Goal: Task Accomplishment & Management: Use online tool/utility

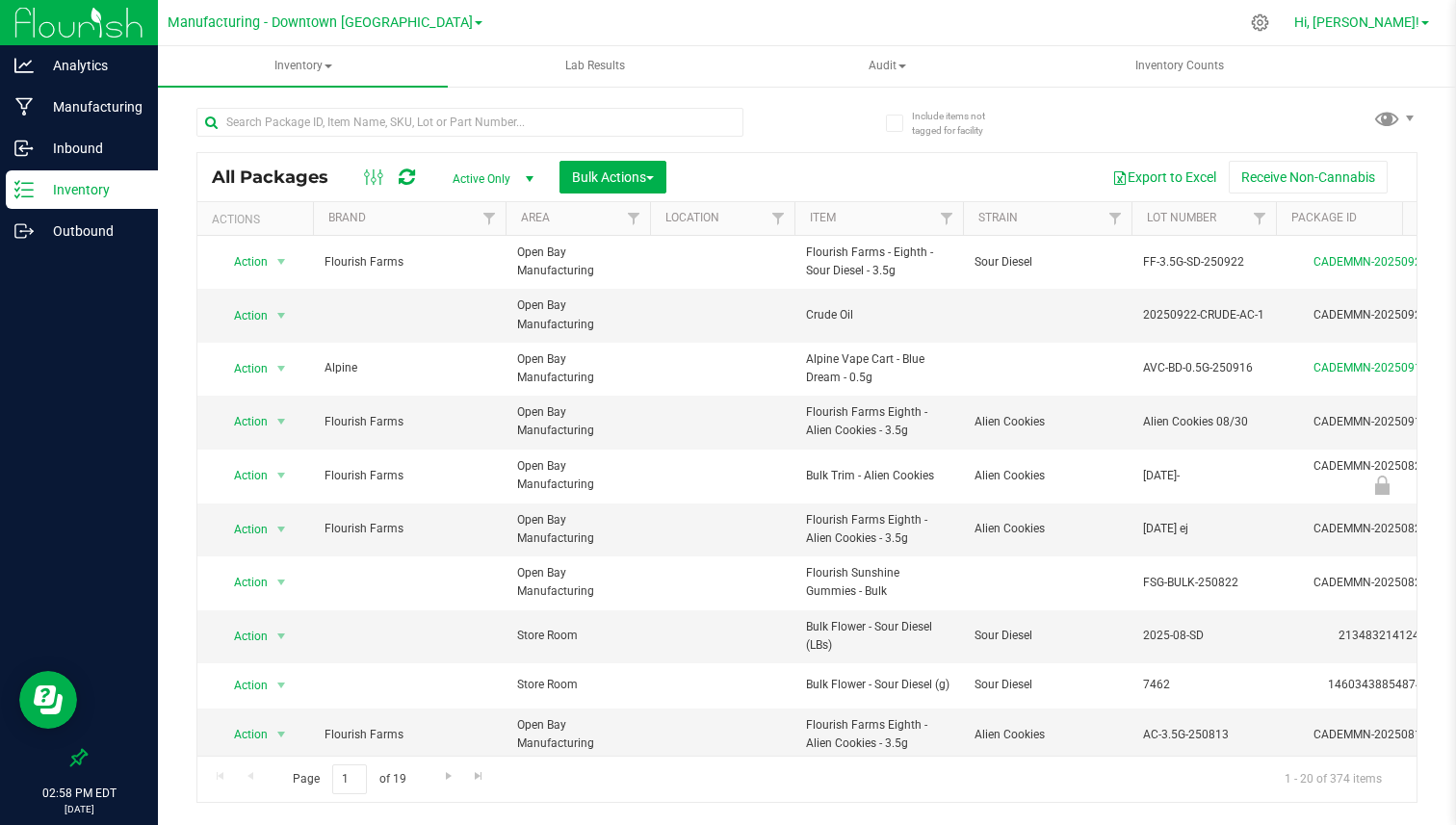
click at [1383, 21] on span "Hi, [PERSON_NAME]!" at bounding box center [1356, 22] width 125 height 15
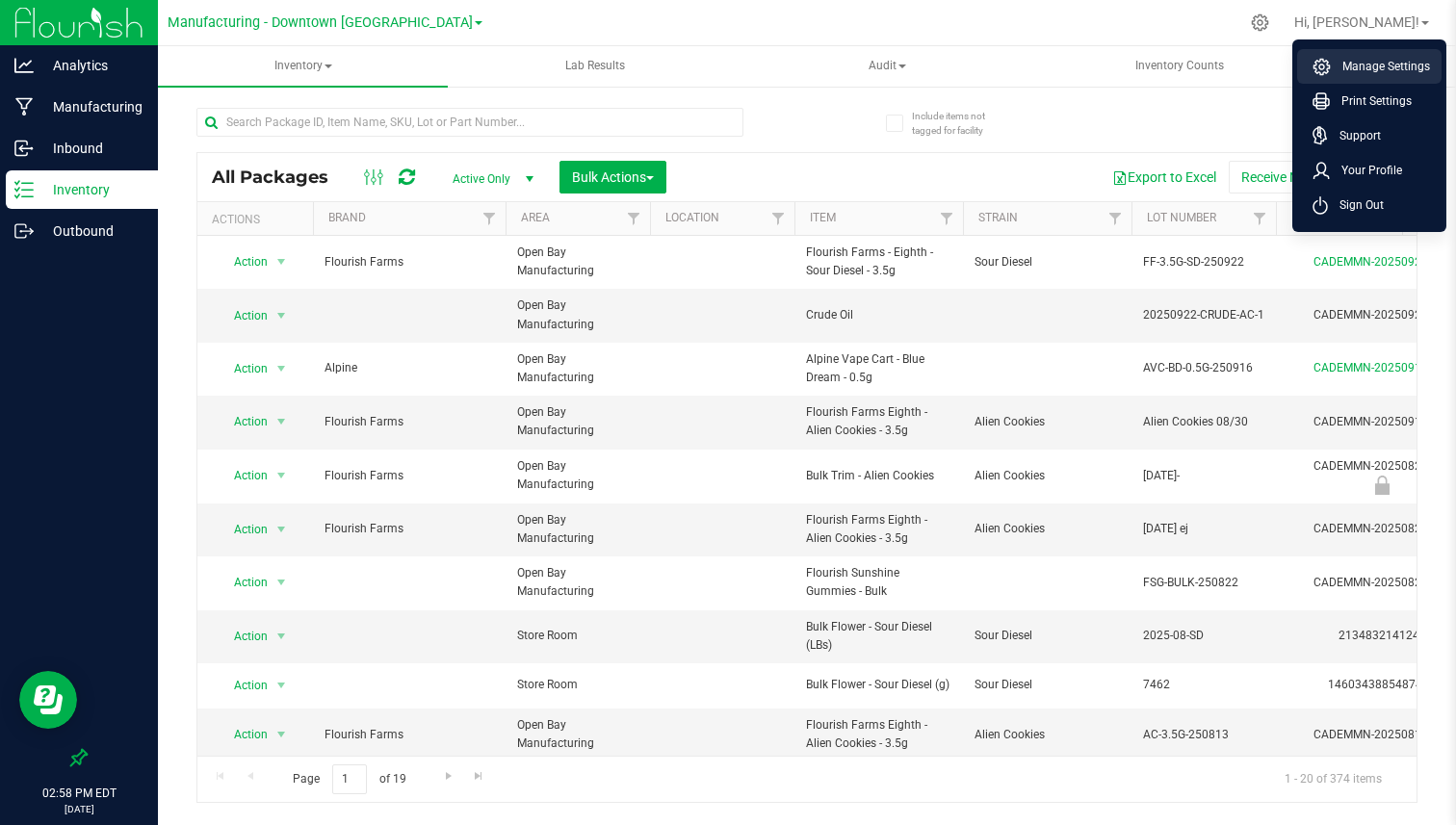
click at [1350, 61] on span "Manage Settings" at bounding box center [1380, 67] width 100 height 19
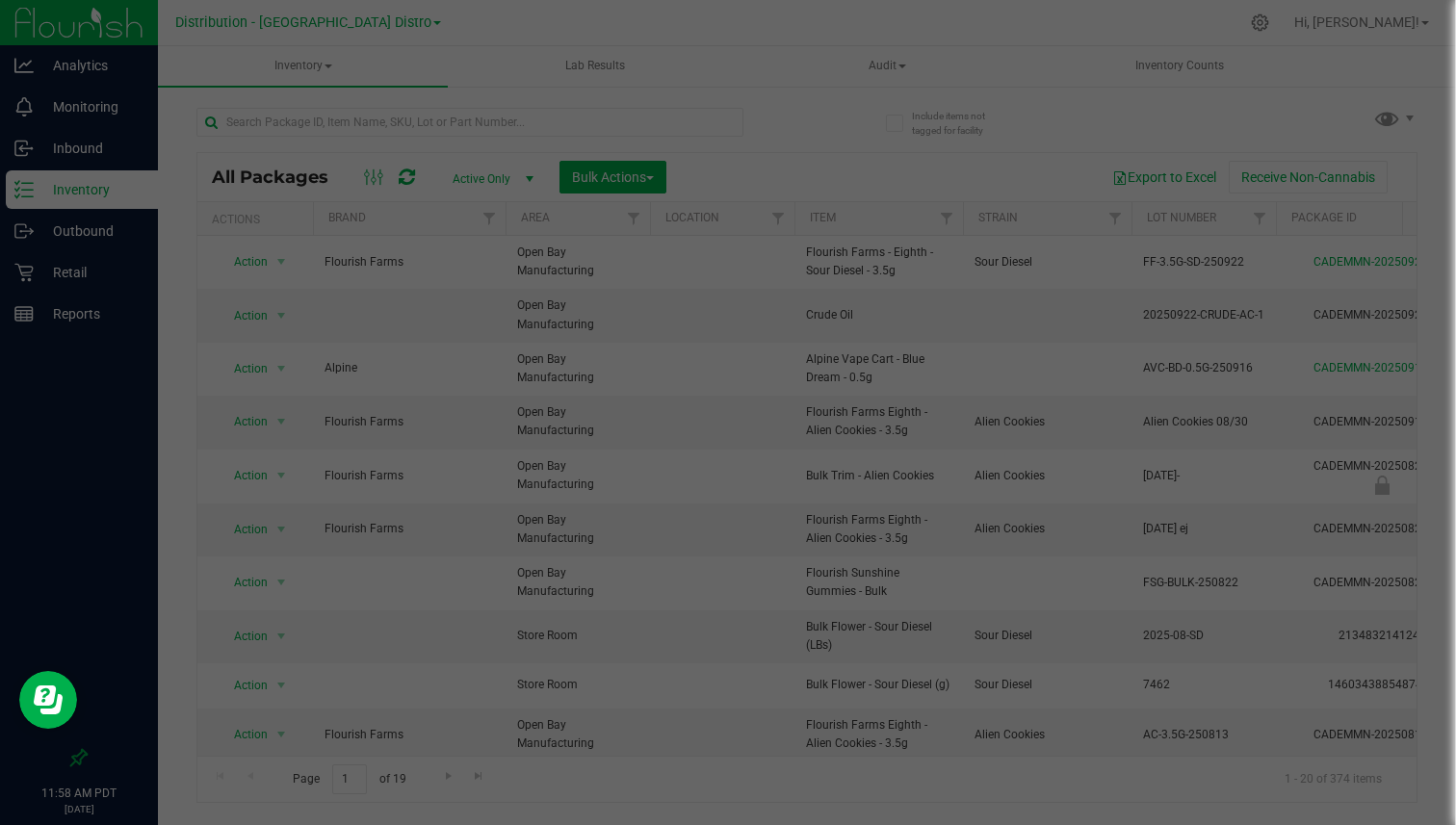
click at [1029, 74] on div at bounding box center [728, 412] width 1456 height 825
click at [945, 57] on div at bounding box center [728, 412] width 1456 height 825
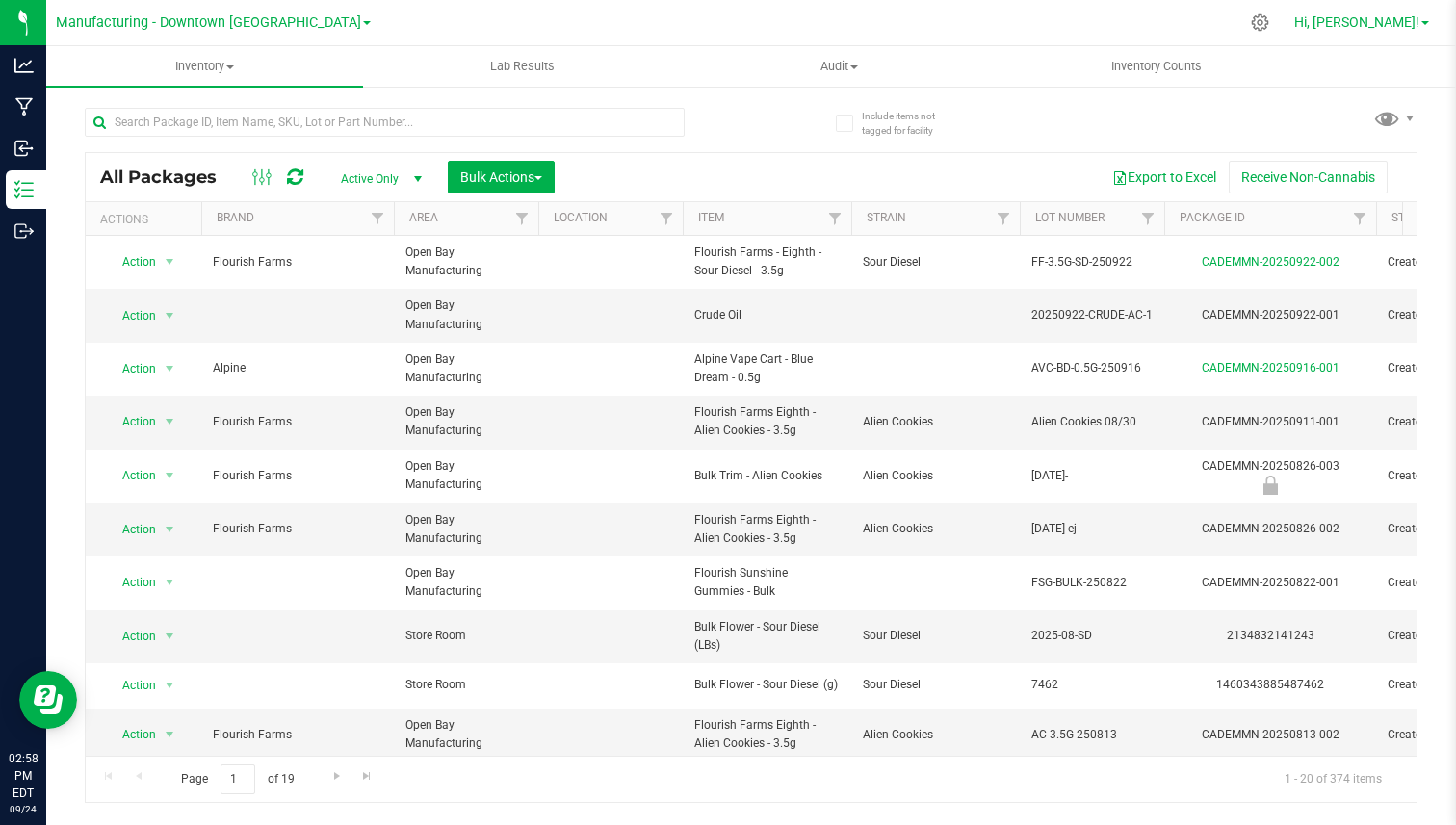
click at [1364, 24] on span "Hi, [PERSON_NAME]!" at bounding box center [1356, 22] width 125 height 15
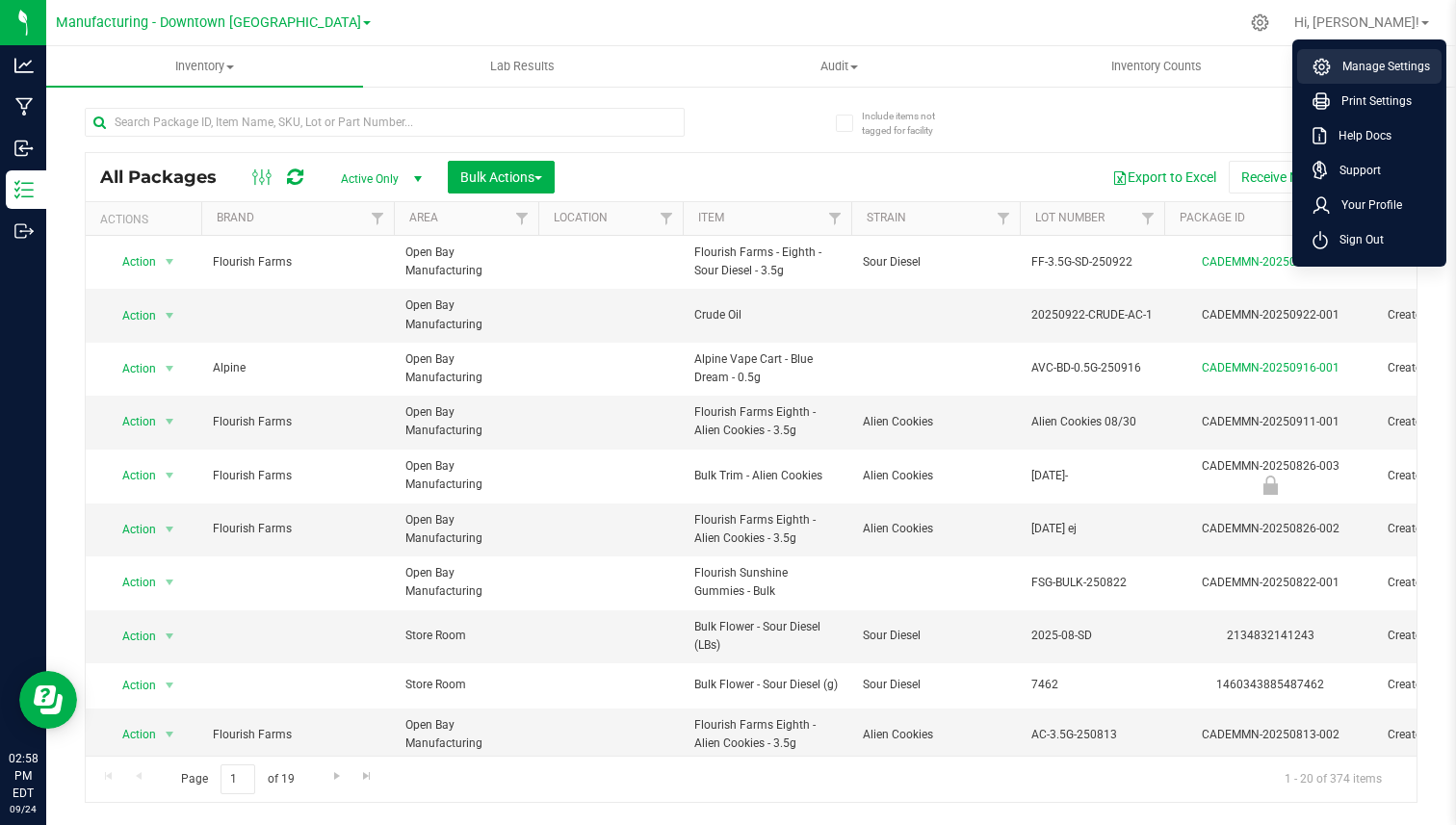
click at [1354, 61] on span "Manage Settings" at bounding box center [1380, 67] width 100 height 19
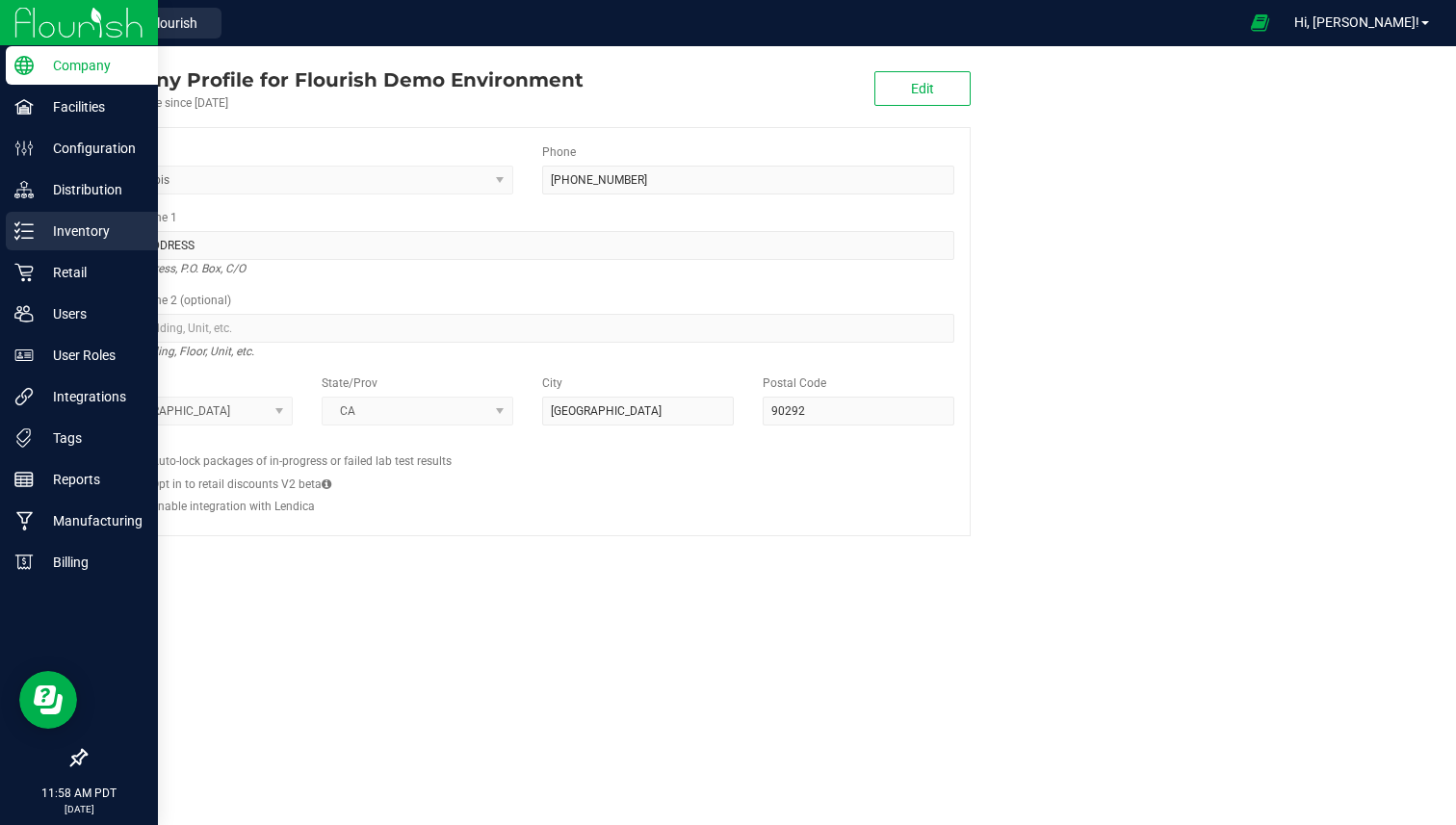
click at [27, 231] on line at bounding box center [27, 231] width 11 height 0
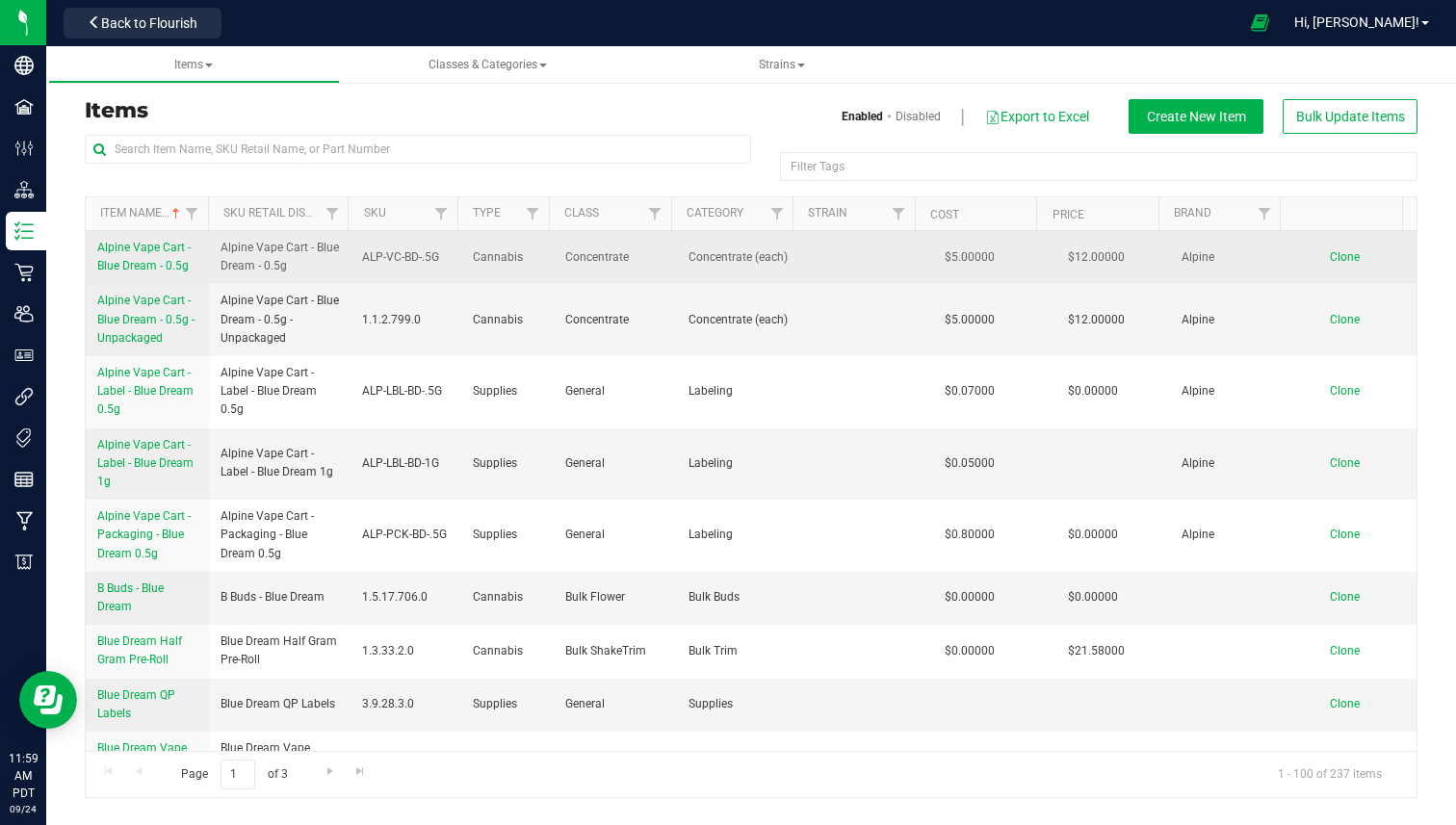
click at [231, 248] on span "Alpine Vape Cart - Blue Dream - 0.5g" at bounding box center [279, 257] width 118 height 37
drag, startPoint x: 231, startPoint y: 248, endPoint x: 291, endPoint y: 265, distance: 62.4
click at [291, 265] on span "Alpine Vape Cart - Blue Dream - 0.5g" at bounding box center [279, 257] width 118 height 37
click at [307, 265] on span "Alpine Vape Cart - Blue Dream - 0.5g" at bounding box center [279, 257] width 118 height 37
drag, startPoint x: 308, startPoint y: 265, endPoint x: 292, endPoint y: 265, distance: 16.0
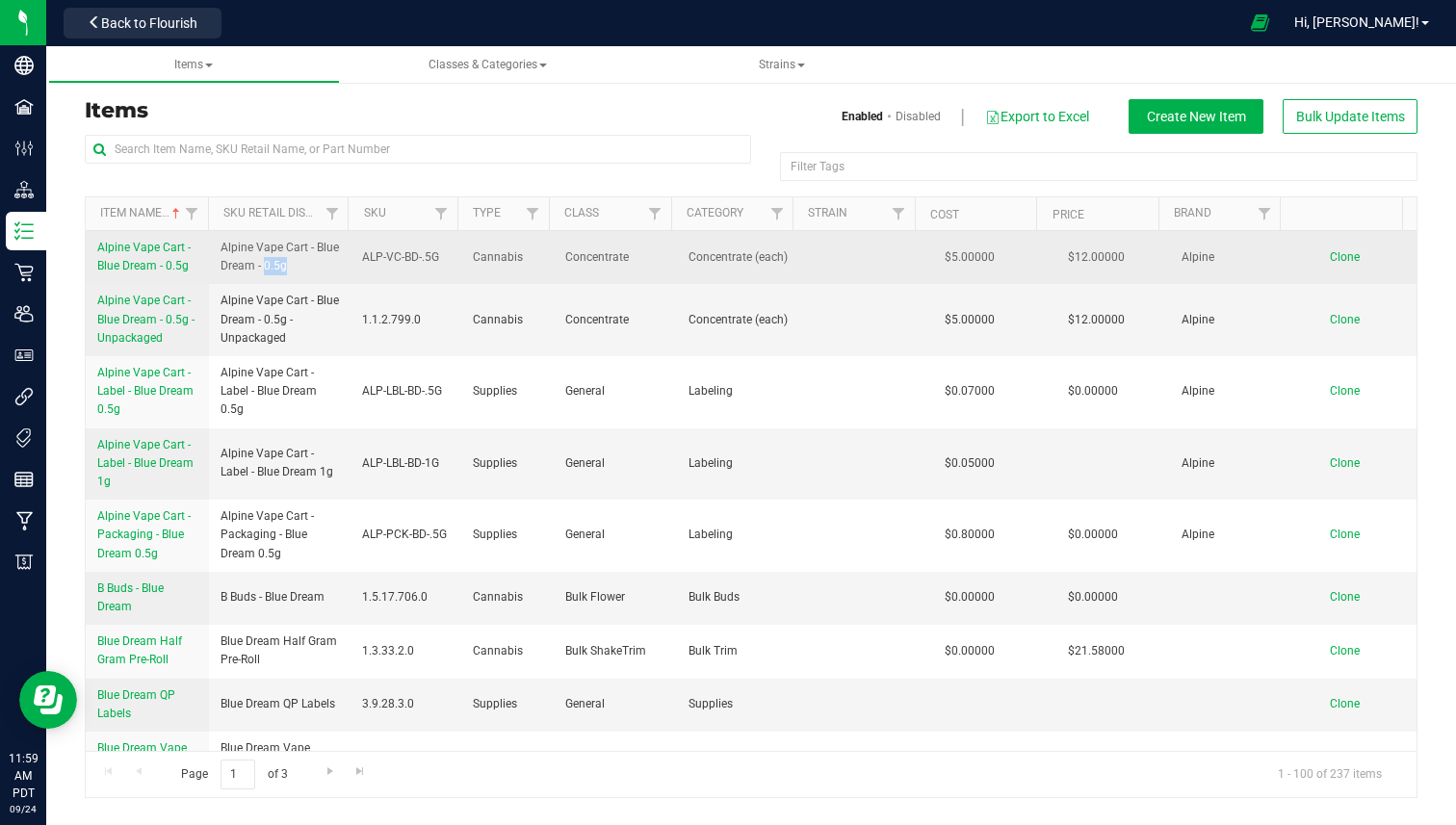
click at [292, 265] on span "Alpine Vape Cart - Blue Dream - 0.5g" at bounding box center [279, 257] width 118 height 37
click at [282, 265] on span "Alpine Vape Cart - Blue Dream - 0.5g" at bounding box center [279, 257] width 118 height 37
drag, startPoint x: 288, startPoint y: 265, endPoint x: 300, endPoint y: 264, distance: 12.0
click at [301, 265] on span "Alpine Vape Cart - Blue Dream - 0.5g" at bounding box center [279, 257] width 118 height 37
click at [408, 242] on td "ALP-VC-BD-.5G" at bounding box center [406, 257] width 111 height 53
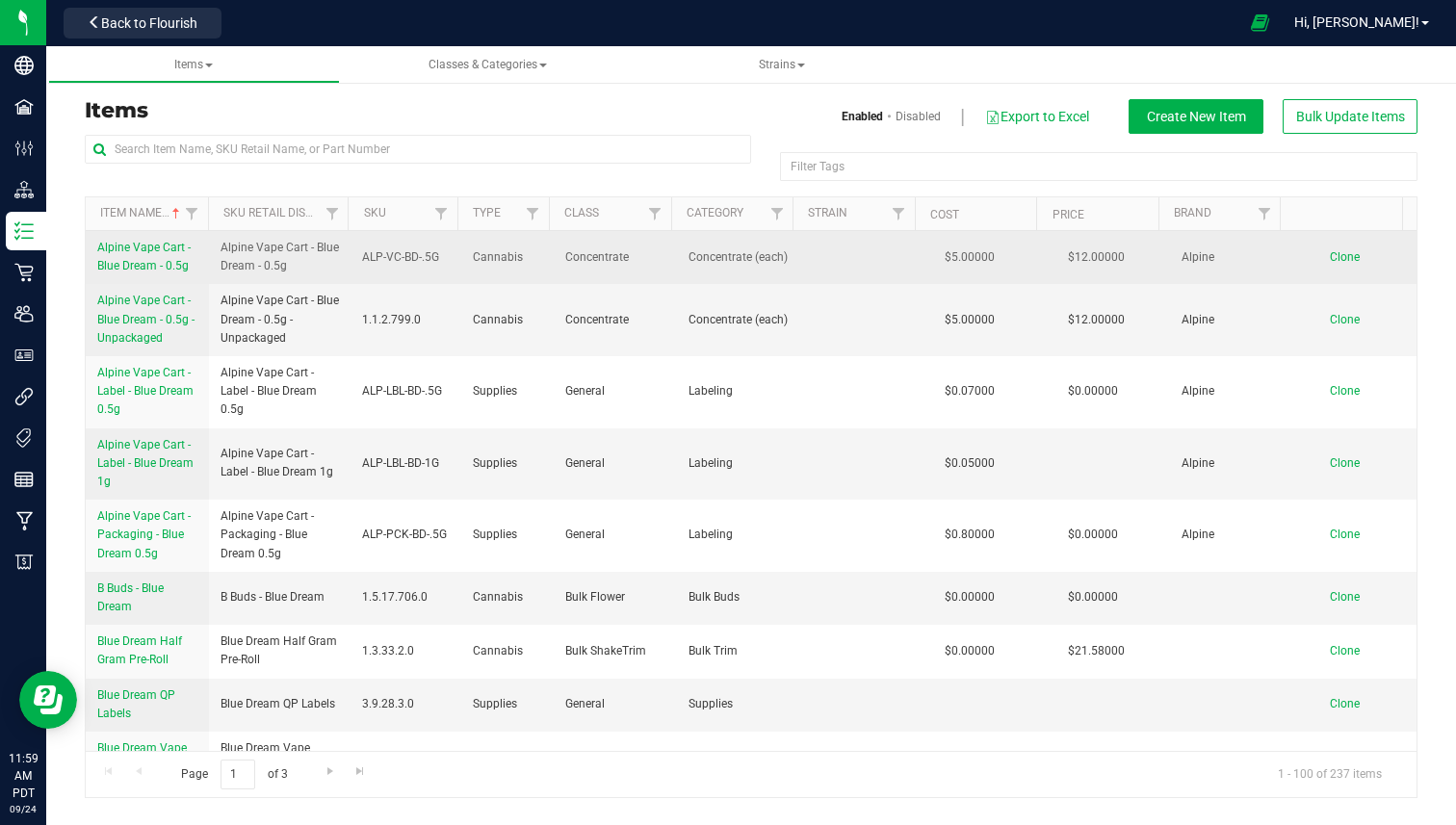
click at [305, 249] on span "Alpine Vape Cart - Blue Dream - 0.5g" at bounding box center [279, 257] width 118 height 37
copy tr "Alpine Vape Cart - Blue Dream - 0.5g"
click at [1334, 254] on span "Clone" at bounding box center [1344, 257] width 30 height 14
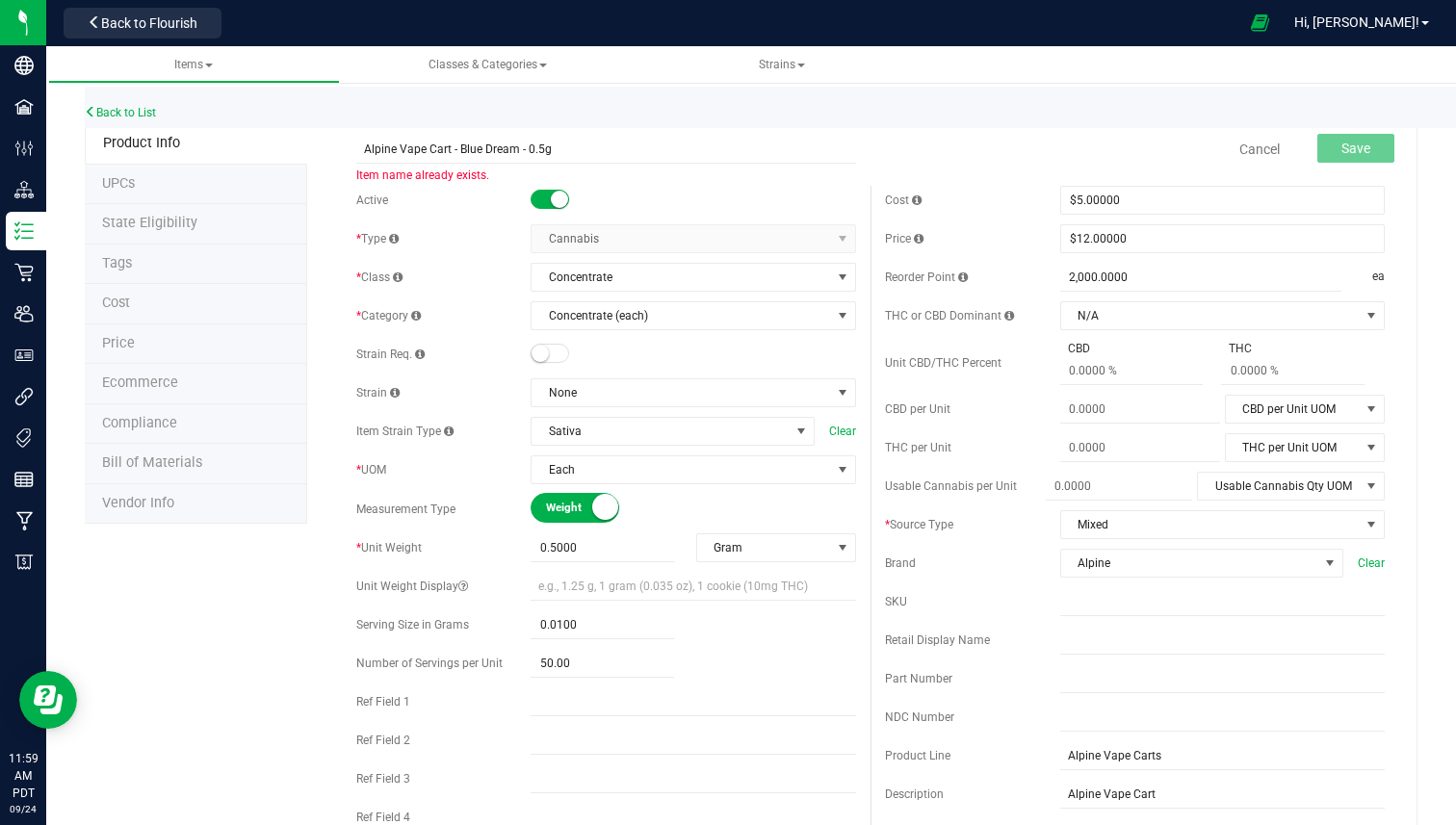
click at [501, 148] on span "Alpine Vape Cart - Blue Dream - 0.5g Item name already exists." at bounding box center [605, 141] width 500 height 14
click at [374, 173] on span "Item name already exists." at bounding box center [422, 175] width 132 height 14
click at [409, 173] on span "Item name already exists." at bounding box center [422, 175] width 132 height 14
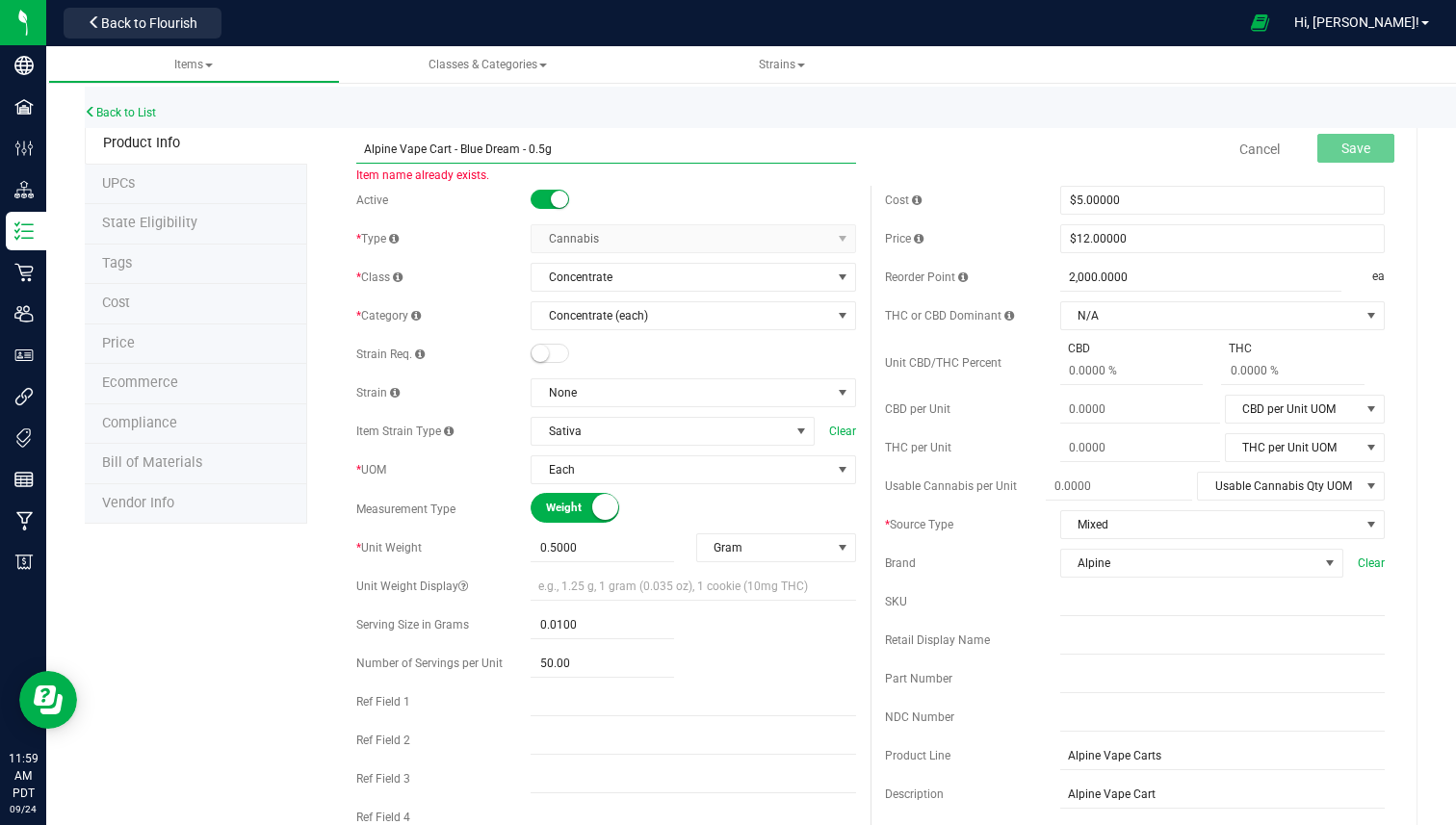
click at [540, 144] on input "Alpine Vape Cart - Blue Dream - 0.5g" at bounding box center [605, 149] width 500 height 29
type input "Alpine Vape Cart - Blue Dream - 1g"
click at [1060, 610] on input "text" at bounding box center [1222, 603] width 325 height 29
paste input "Alpine Vape Cart - Blue Dream - 0.5g"
type input "Alpine Vape Cart - Blue Dream - 0.5g"
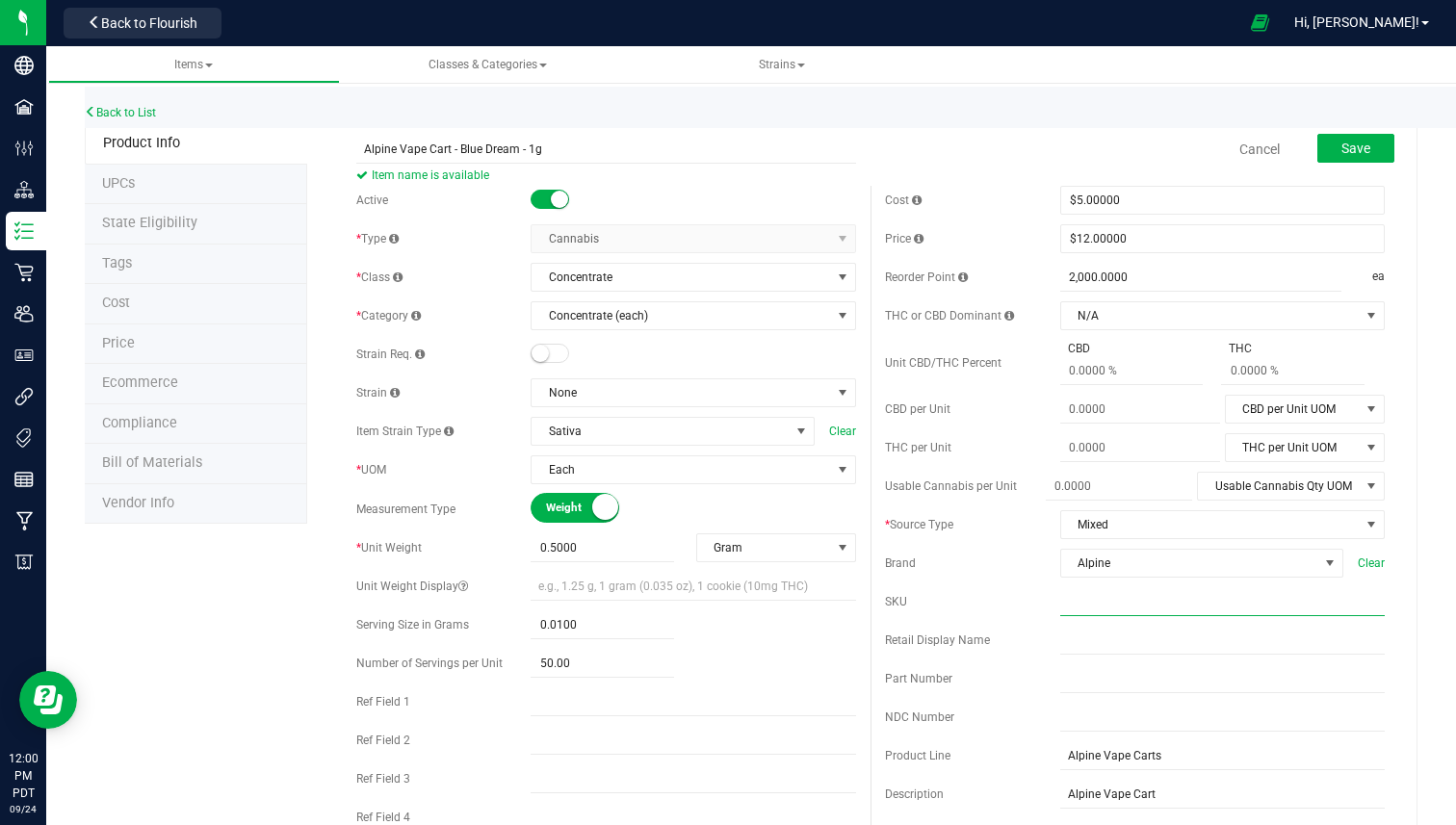
type input "1"
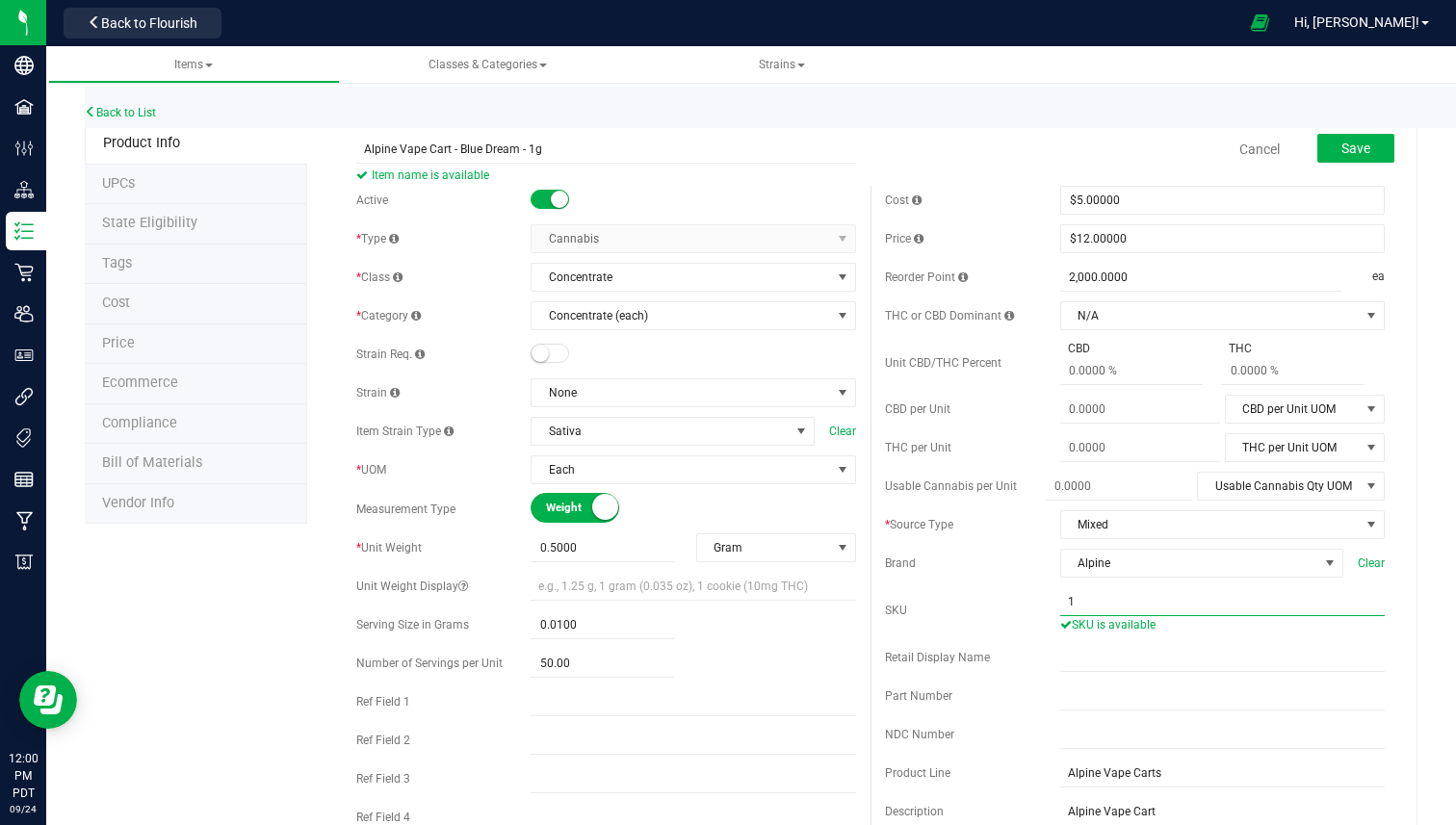
click at [1211, 603] on input "1" at bounding box center [1222, 603] width 325 height 29
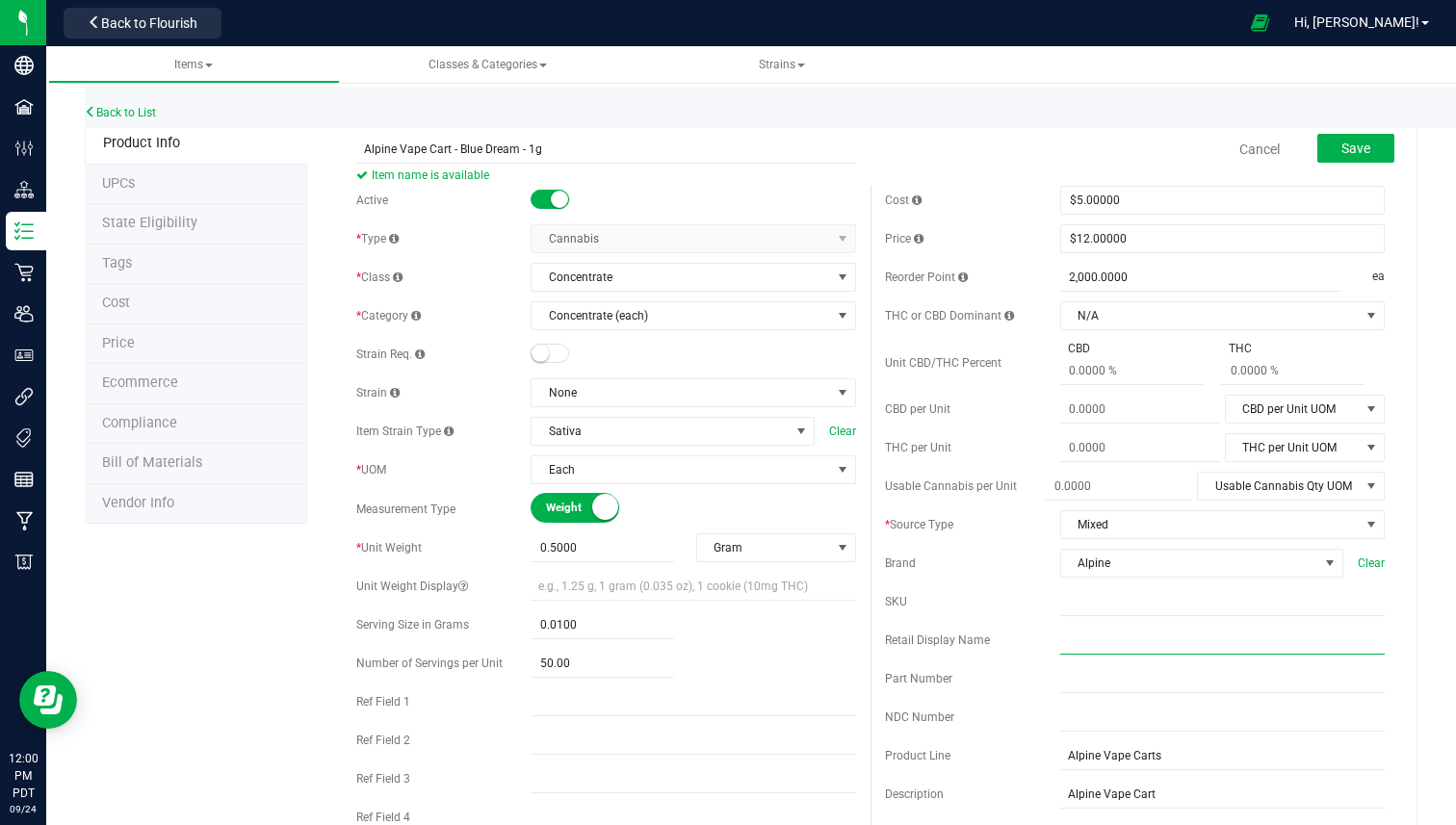
click at [1076, 645] on input "text" at bounding box center [1222, 640] width 325 height 29
click at [907, 640] on span "Retail Display Name" at bounding box center [937, 640] width 105 height 14
drag, startPoint x: 907, startPoint y: 640, endPoint x: 1045, endPoint y: 637, distance: 138.0
click at [1045, 637] on div "Retail Display Name" at bounding box center [972, 640] width 175 height 17
click at [1119, 673] on input "text" at bounding box center [1222, 679] width 325 height 29
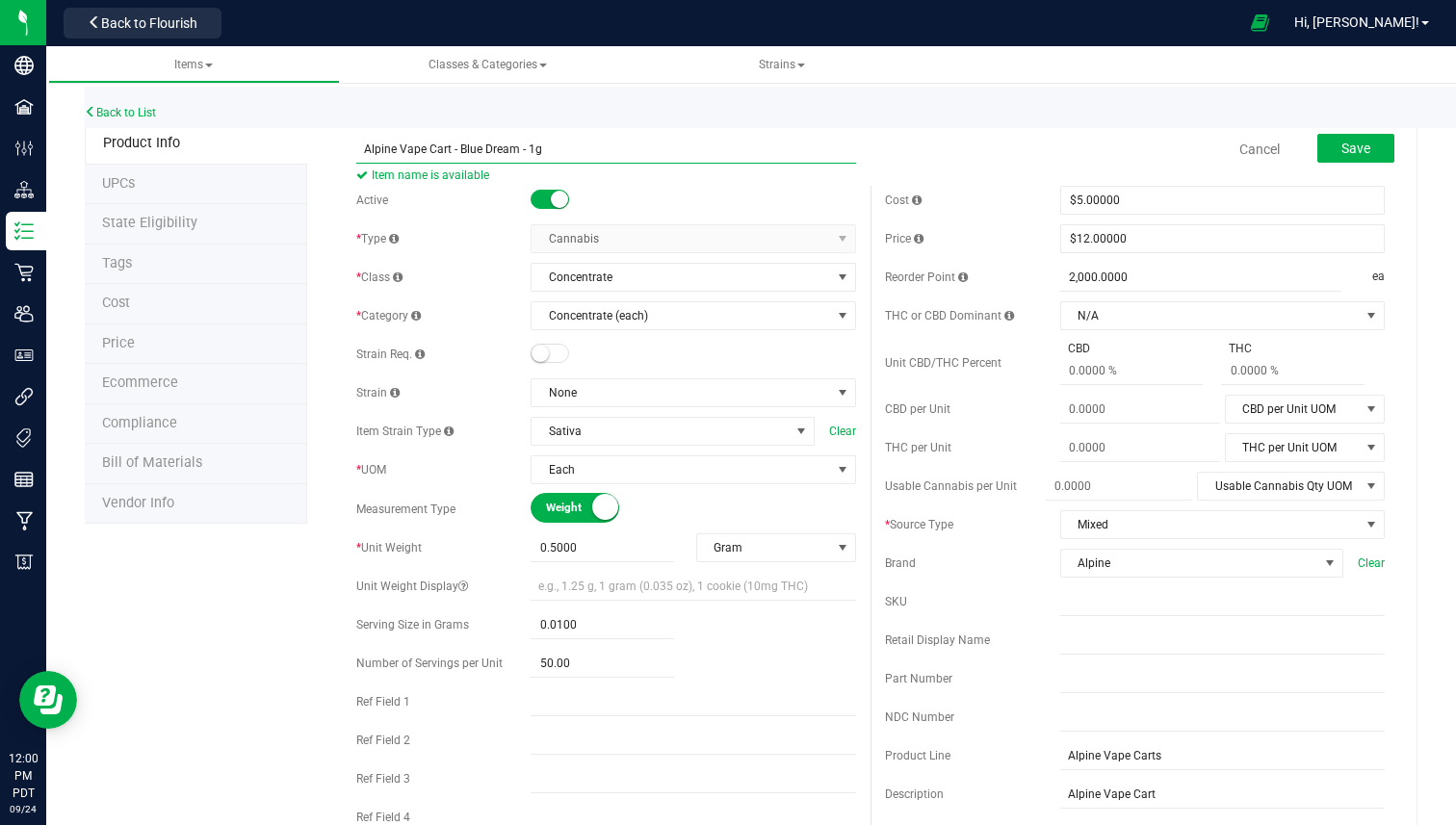
click at [724, 142] on input "Alpine Vape Cart - Blue Dream - 1g" at bounding box center [605, 149] width 500 height 29
click at [837, 117] on div "Back to List" at bounding box center [813, 107] width 1456 height 42
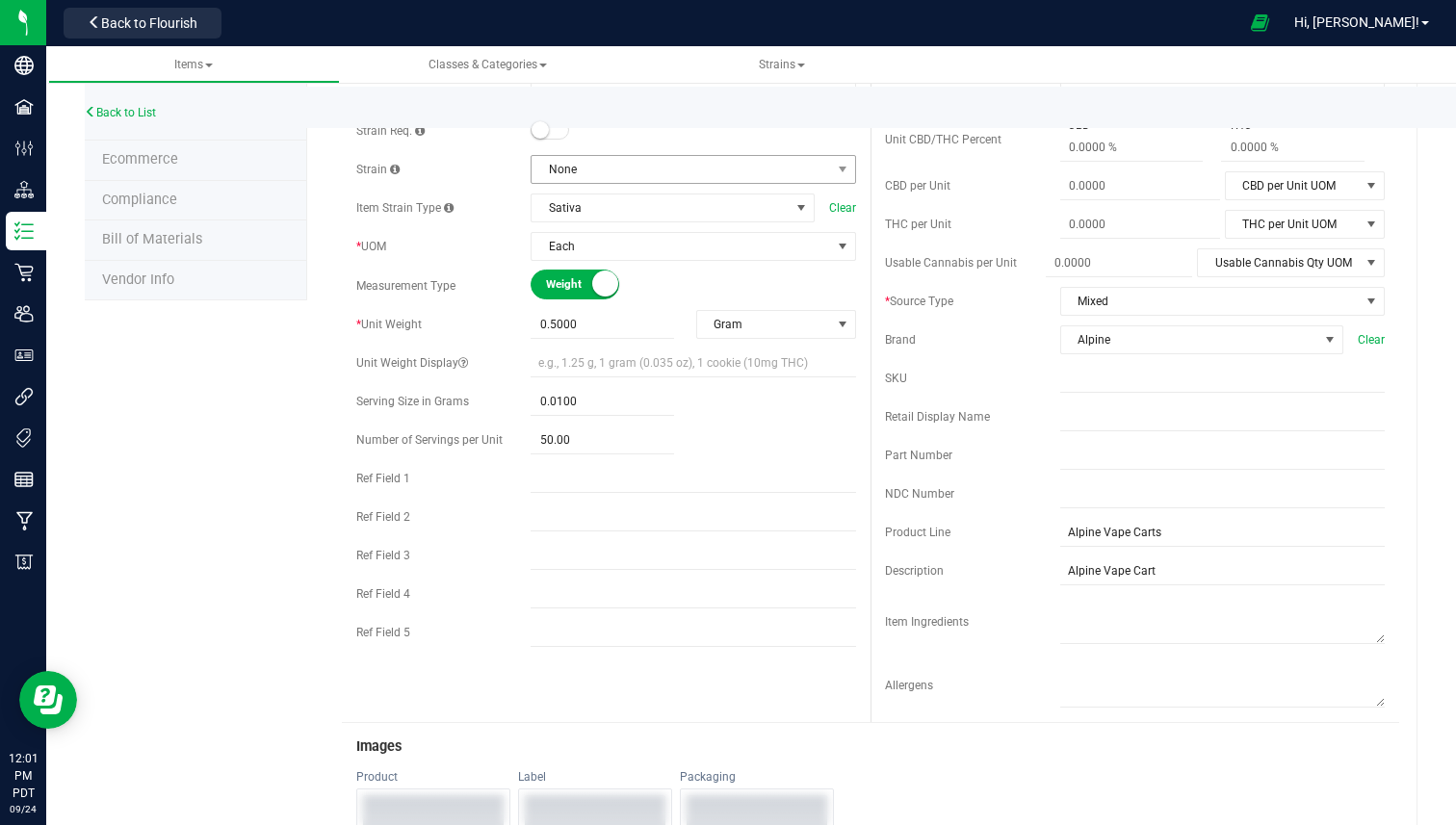
scroll to position [221, 0]
click at [273, 233] on li "Bill of Materials" at bounding box center [196, 243] width 222 height 41
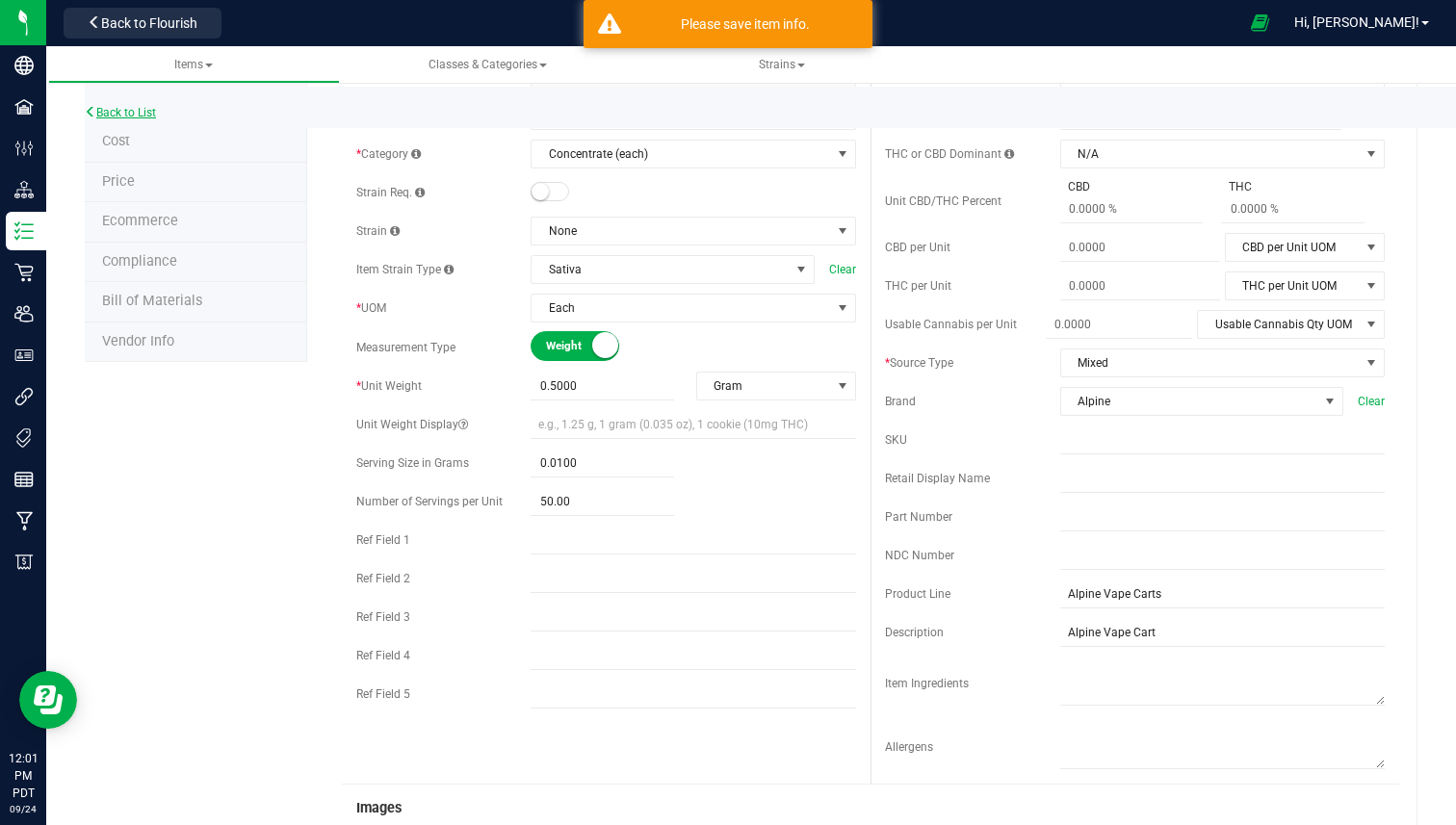
scroll to position [103, 0]
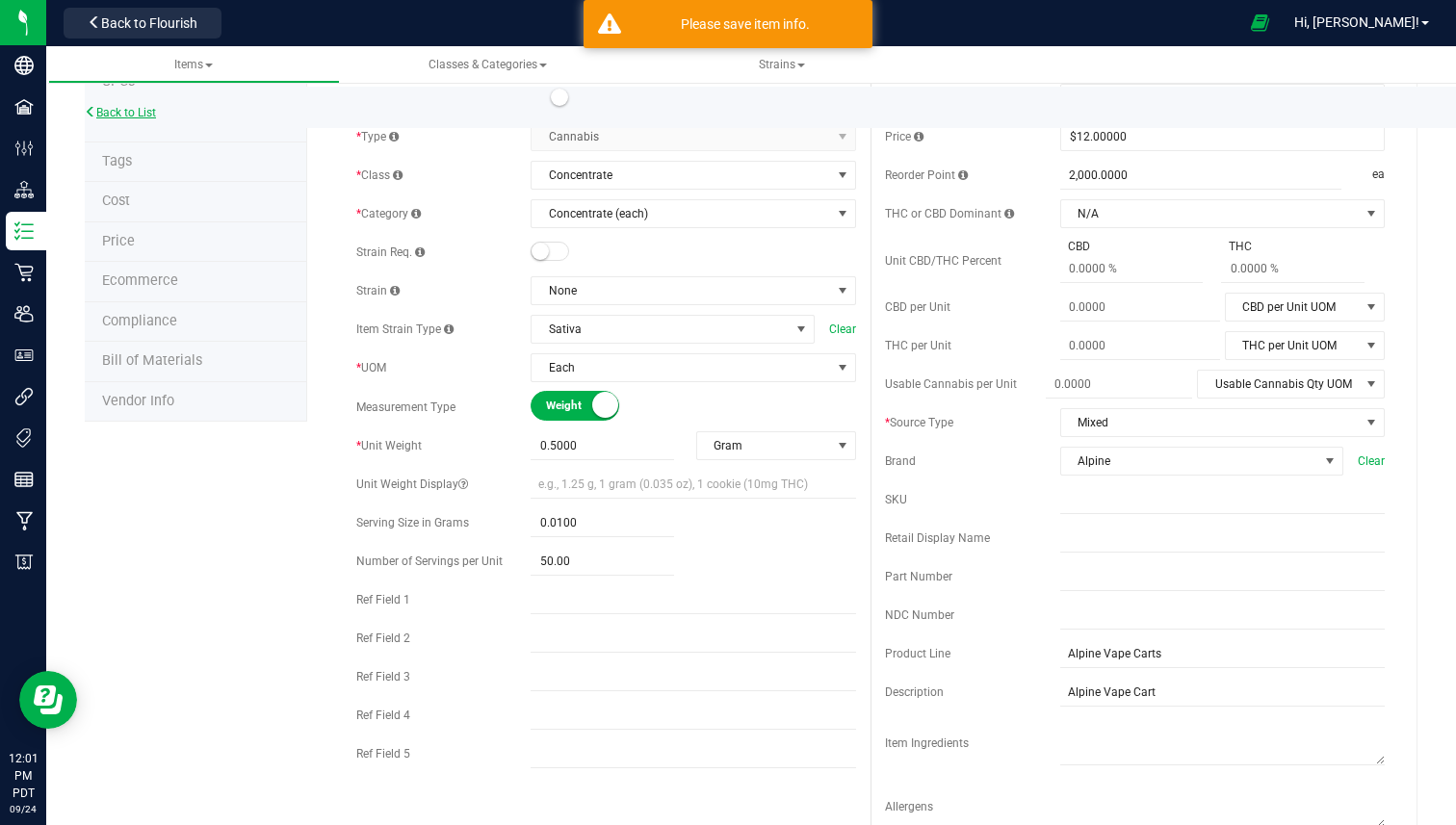
click at [121, 109] on link "Back to List" at bounding box center [121, 113] width 72 height 14
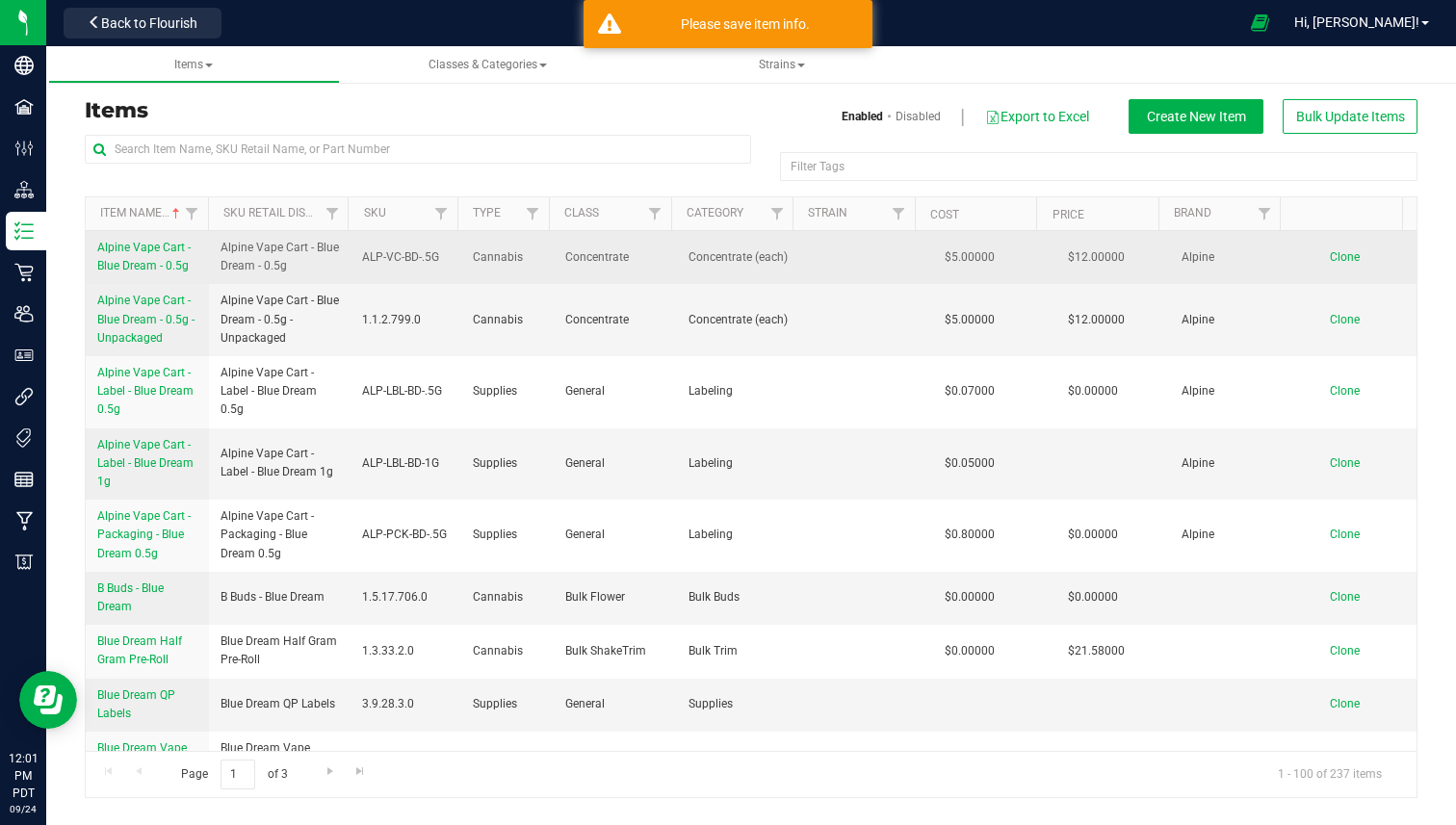
click at [156, 254] on link "Alpine Vape Cart - Blue Dream - 0.5g" at bounding box center [148, 257] width 101 height 37
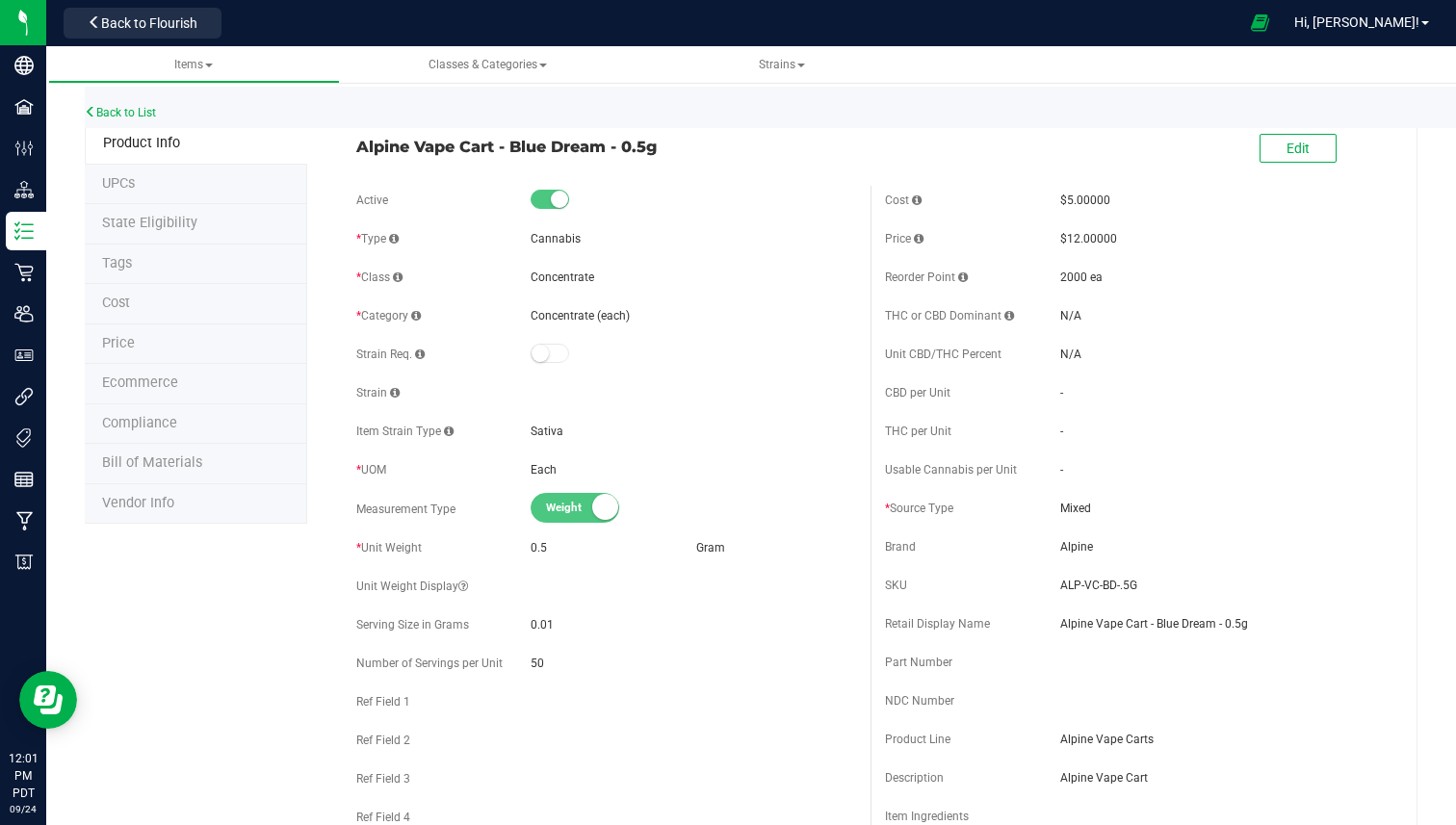
click at [186, 456] on span "Bill of Materials" at bounding box center [153, 462] width 101 height 16
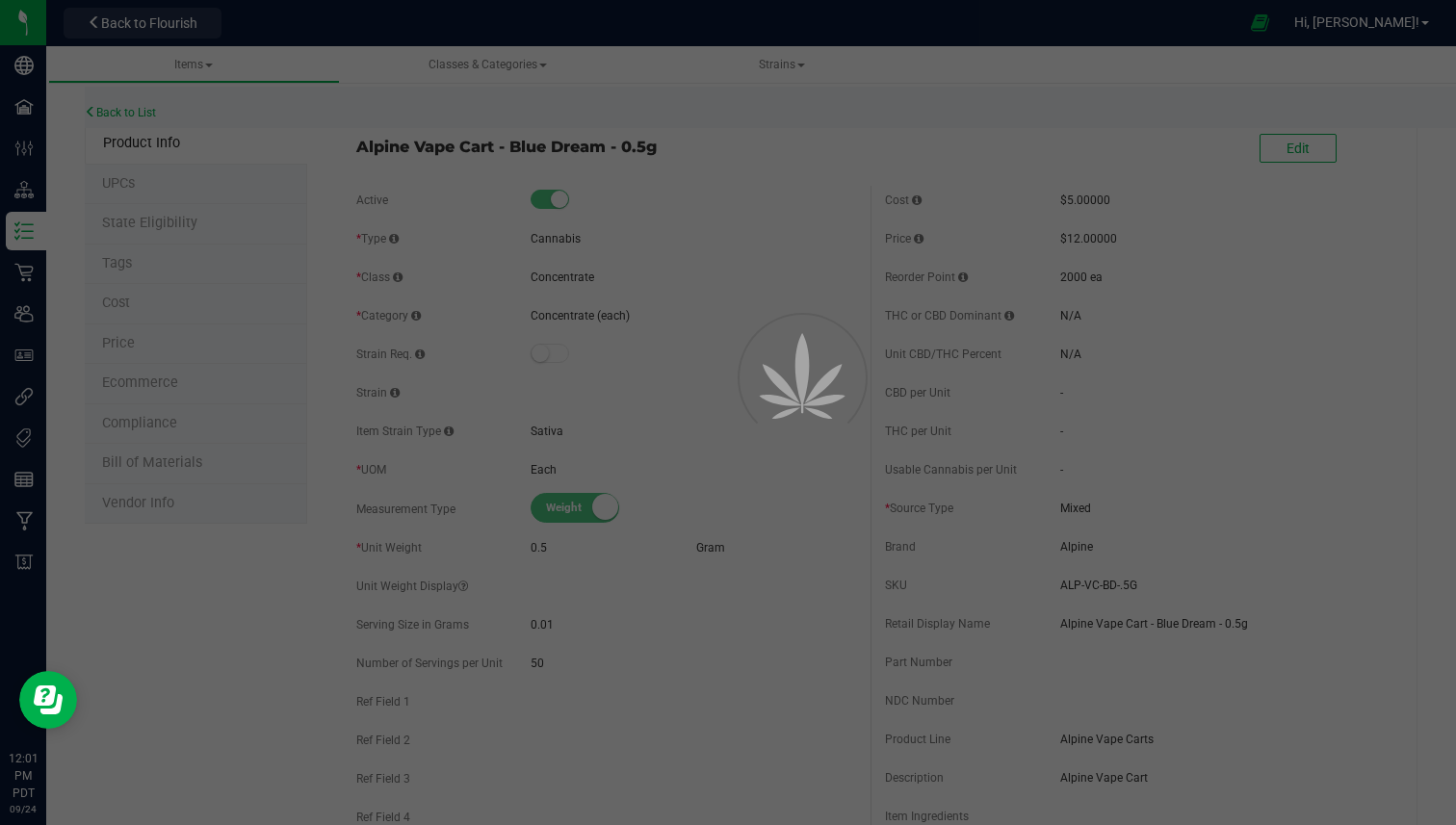
select select "160"
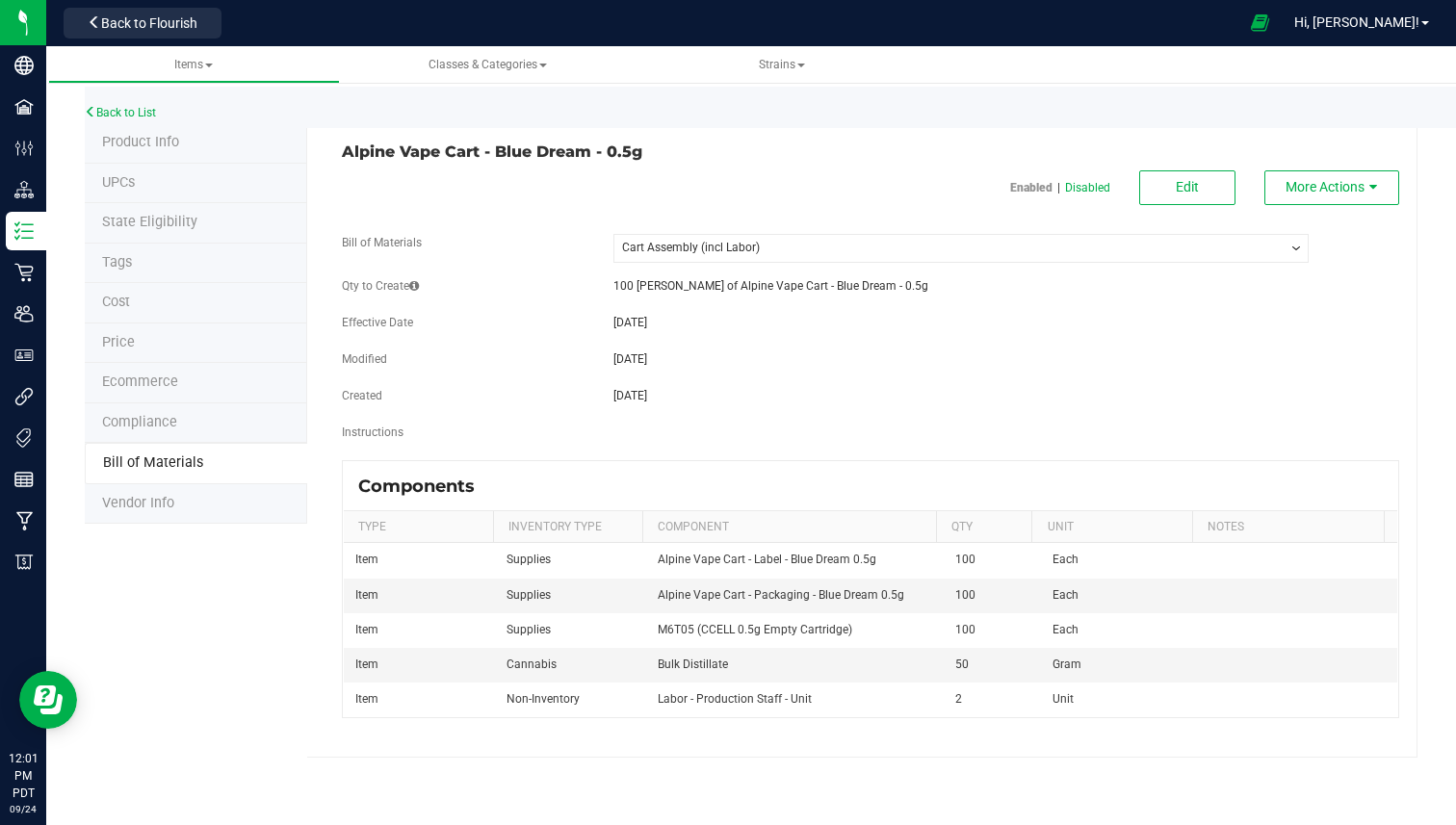
drag, startPoint x: 937, startPoint y: 262, endPoint x: 942, endPoint y: 247, distance: 15.8
click at [937, 262] on fieldset "Bill of Materials -- Select -- Cart Assembly (incl Labor) Cart Assembly (No Lab…" at bounding box center [871, 347] width 1058 height 226
click at [942, 247] on select "-- Select -- Cart Assembly (incl Labor) Cart Assembly (No Labor) Final Packaging" at bounding box center [960, 249] width 695 height 29
click at [613, 234] on select "-- Select -- Cart Assembly (incl Labor) Cart Assembly (No Labor) Final Packaging" at bounding box center [960, 249] width 695 height 29
click at [1384, 187] on button "More Actions" at bounding box center [1331, 188] width 134 height 35
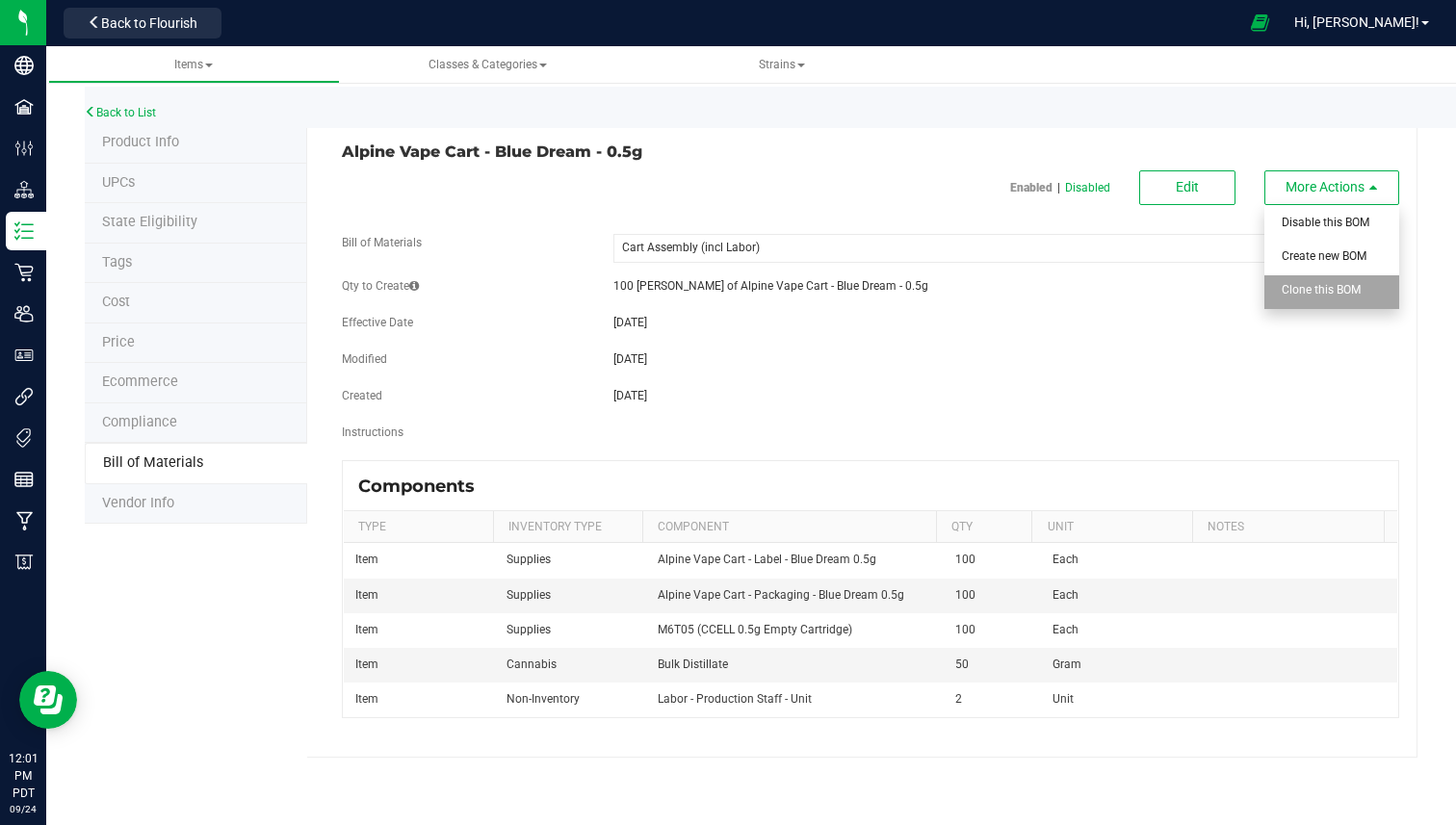
click at [1334, 281] on div "Clone this BOM" at bounding box center [1329, 292] width 95 height 34
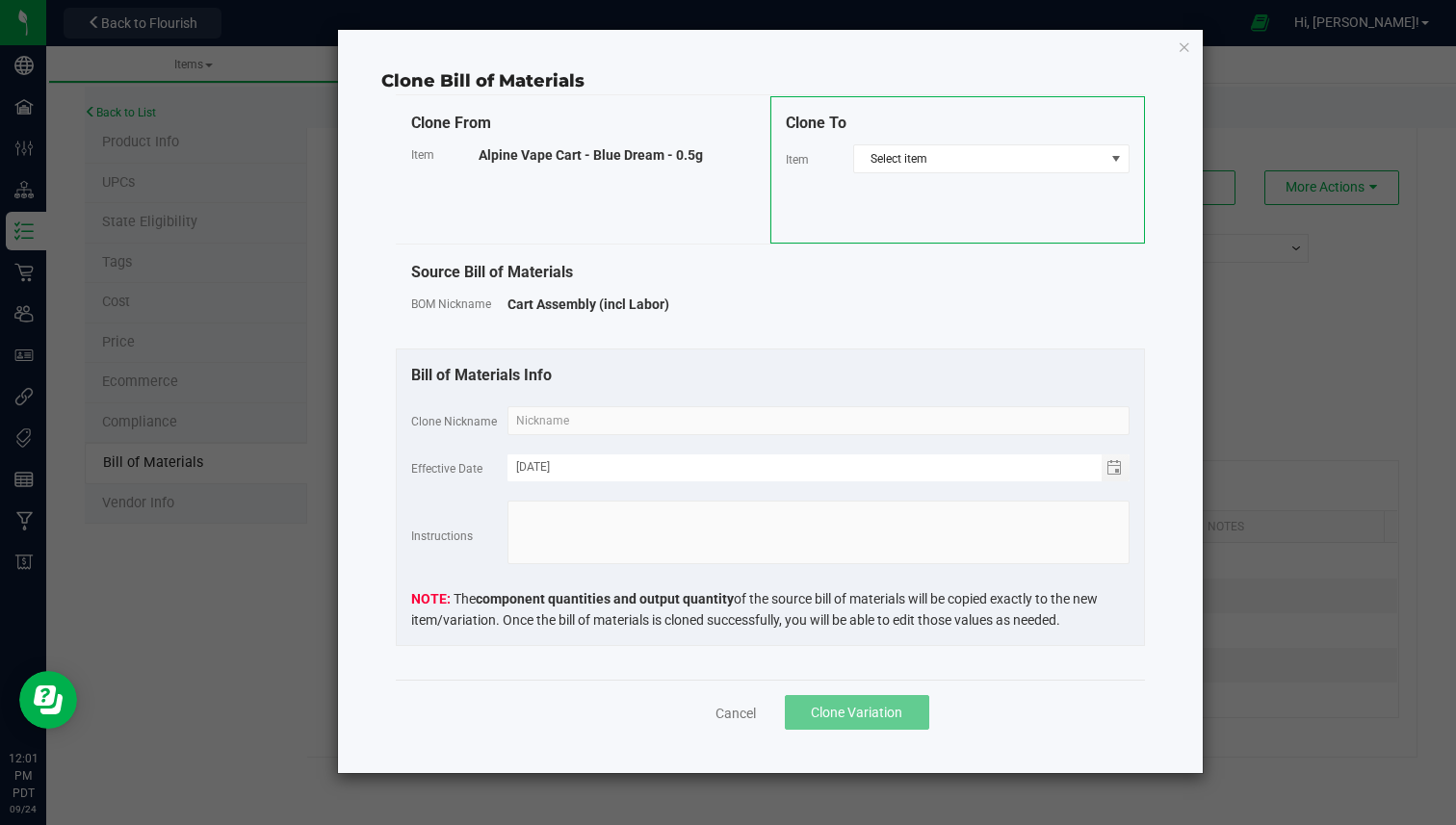
click at [926, 181] on div "Clone To Item Select item" at bounding box center [957, 170] width 374 height 147
click at [946, 173] on div "Clone To Item Select item" at bounding box center [957, 170] width 374 height 147
click at [950, 167] on span "Select item" at bounding box center [978, 159] width 250 height 27
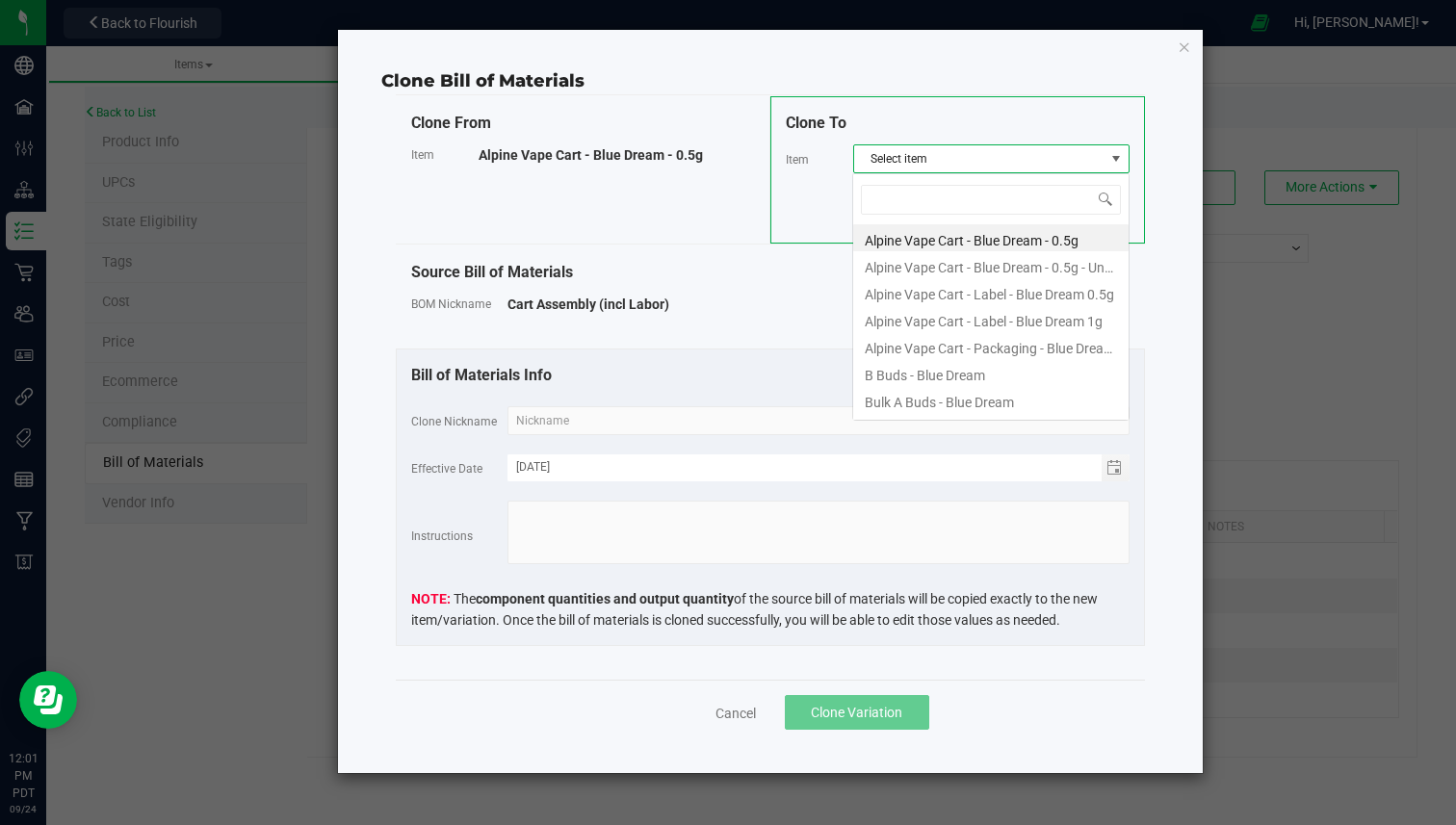
scroll to position [29, 277]
click at [929, 242] on li "Alpine Vape Cart - Blue Dream - 0.5g" at bounding box center [990, 238] width 276 height 27
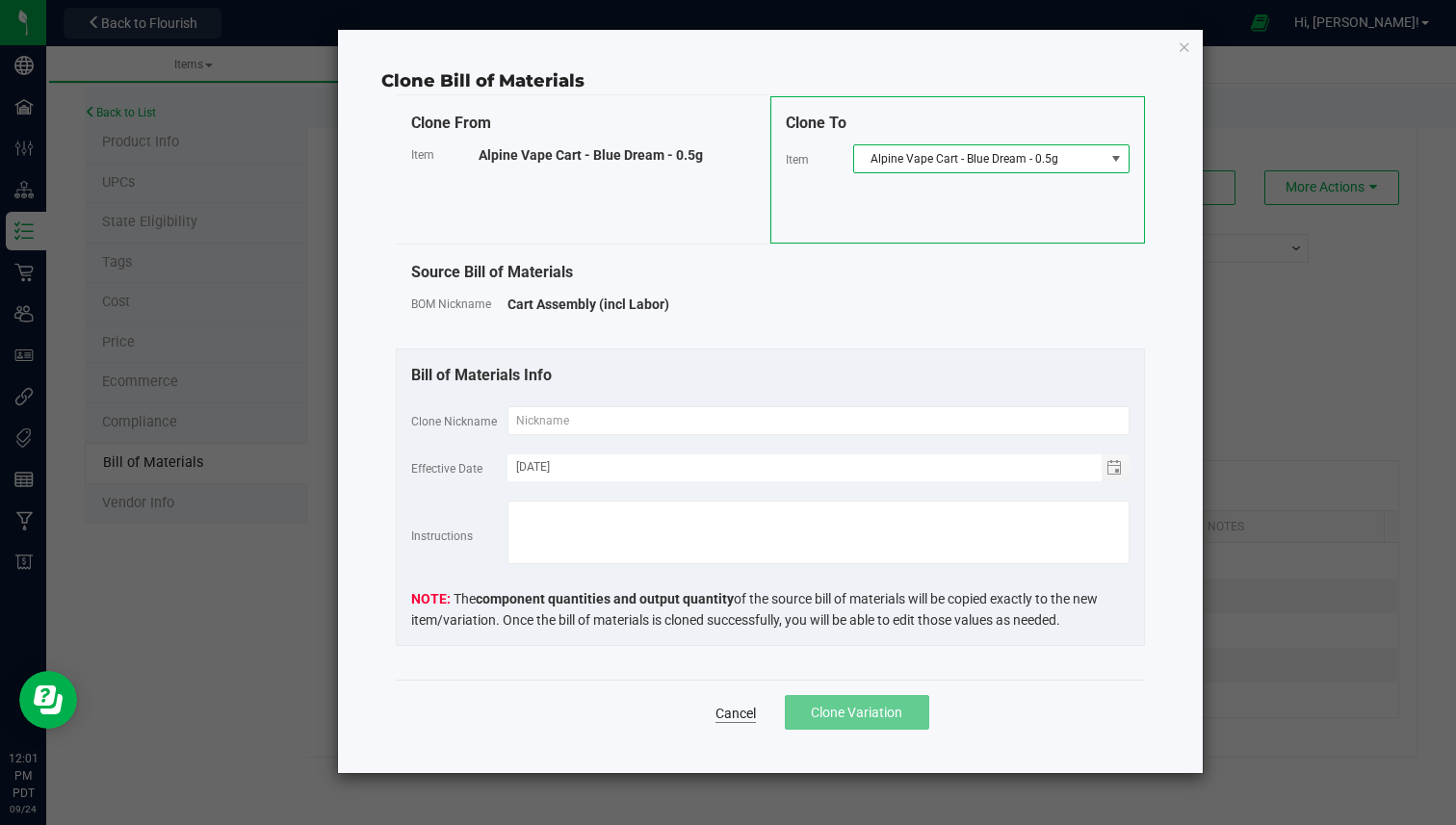
click at [742, 706] on link "Cancel" at bounding box center [736, 714] width 41 height 19
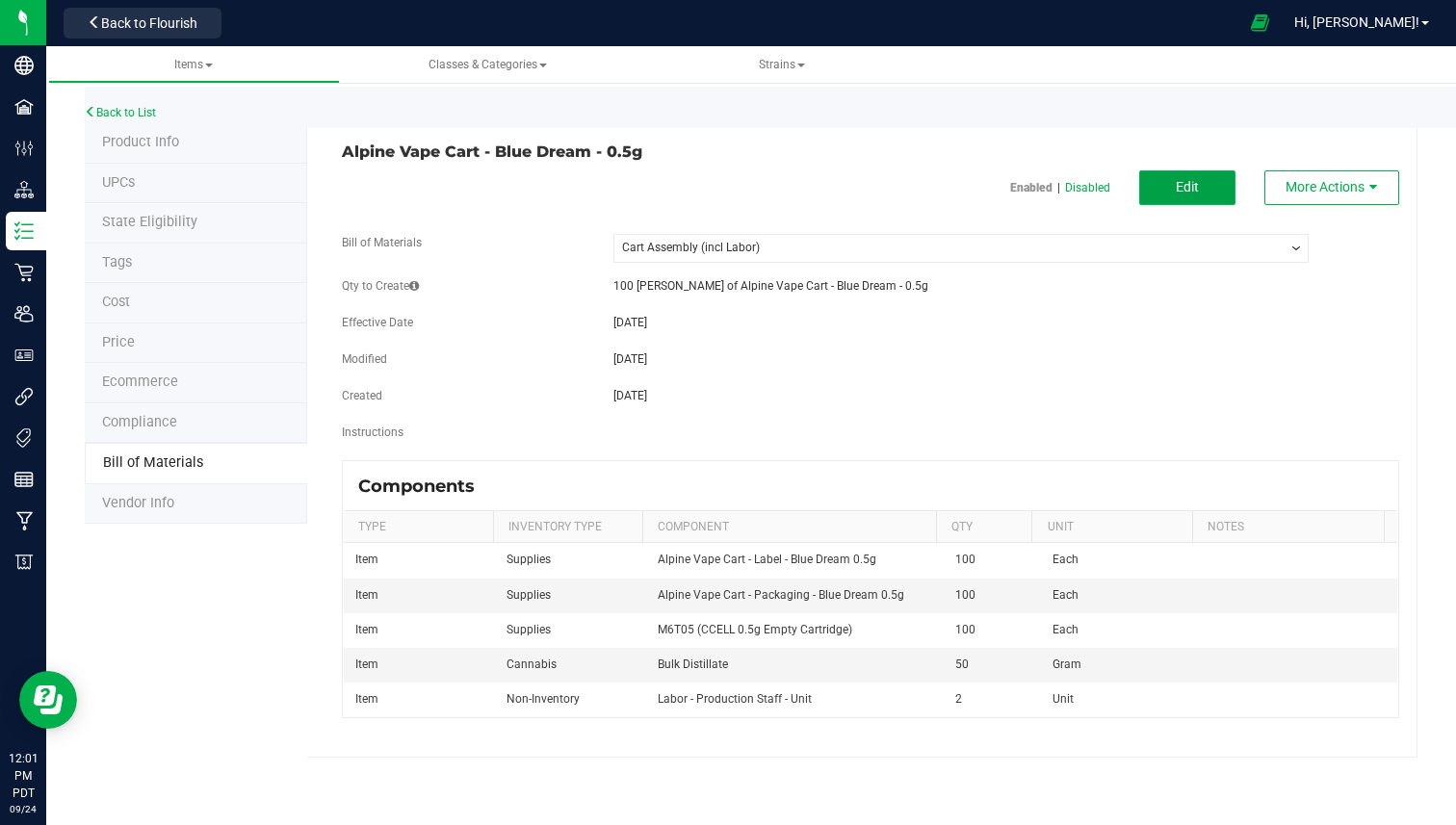
click at [1203, 189] on button "Edit" at bounding box center [1187, 188] width 97 height 35
select select "160"
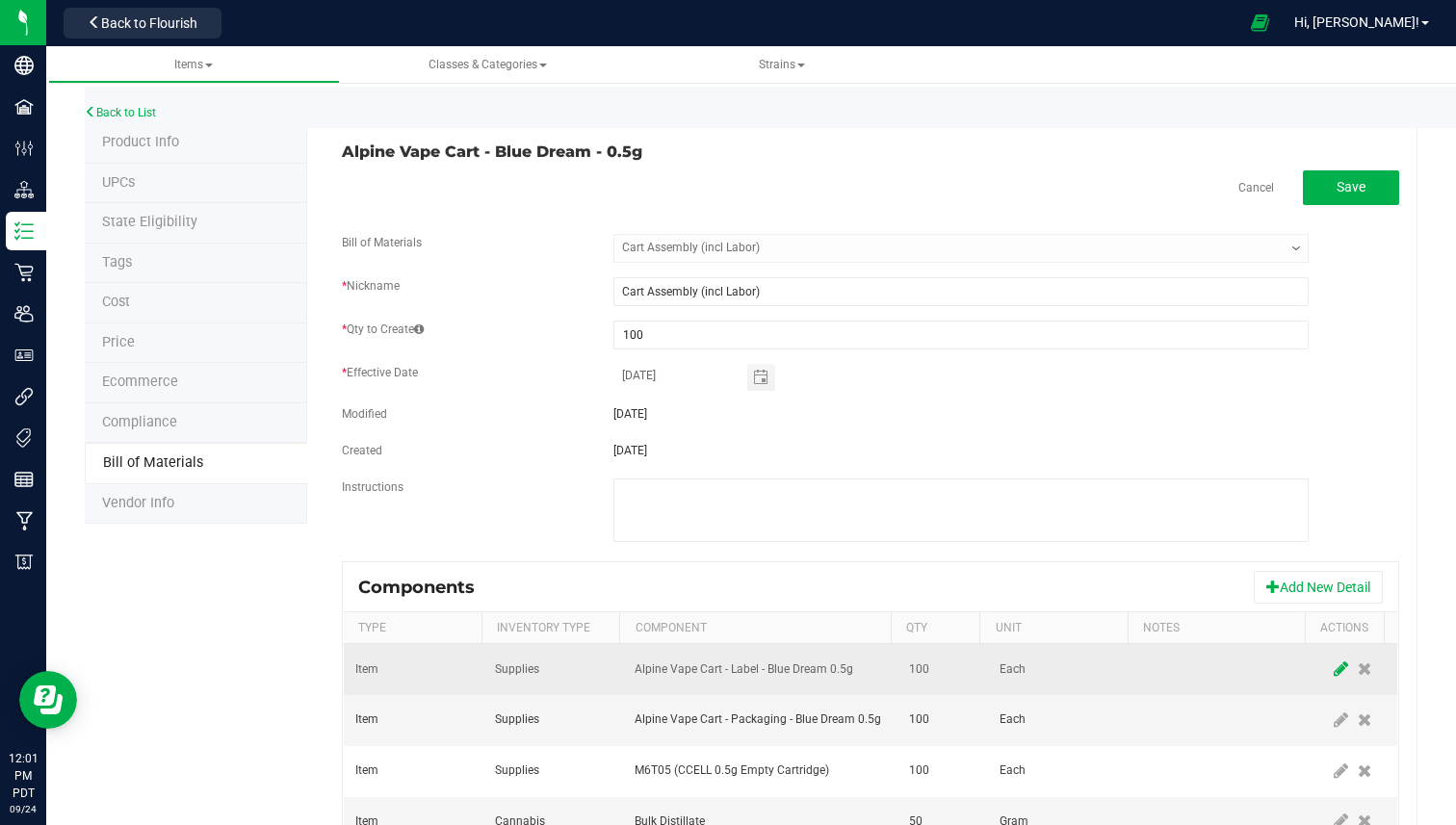
click at [1328, 662] on span at bounding box center [1340, 669] width 24 height 35
click at [1358, 669] on span at bounding box center [1366, 669] width 15 height 15
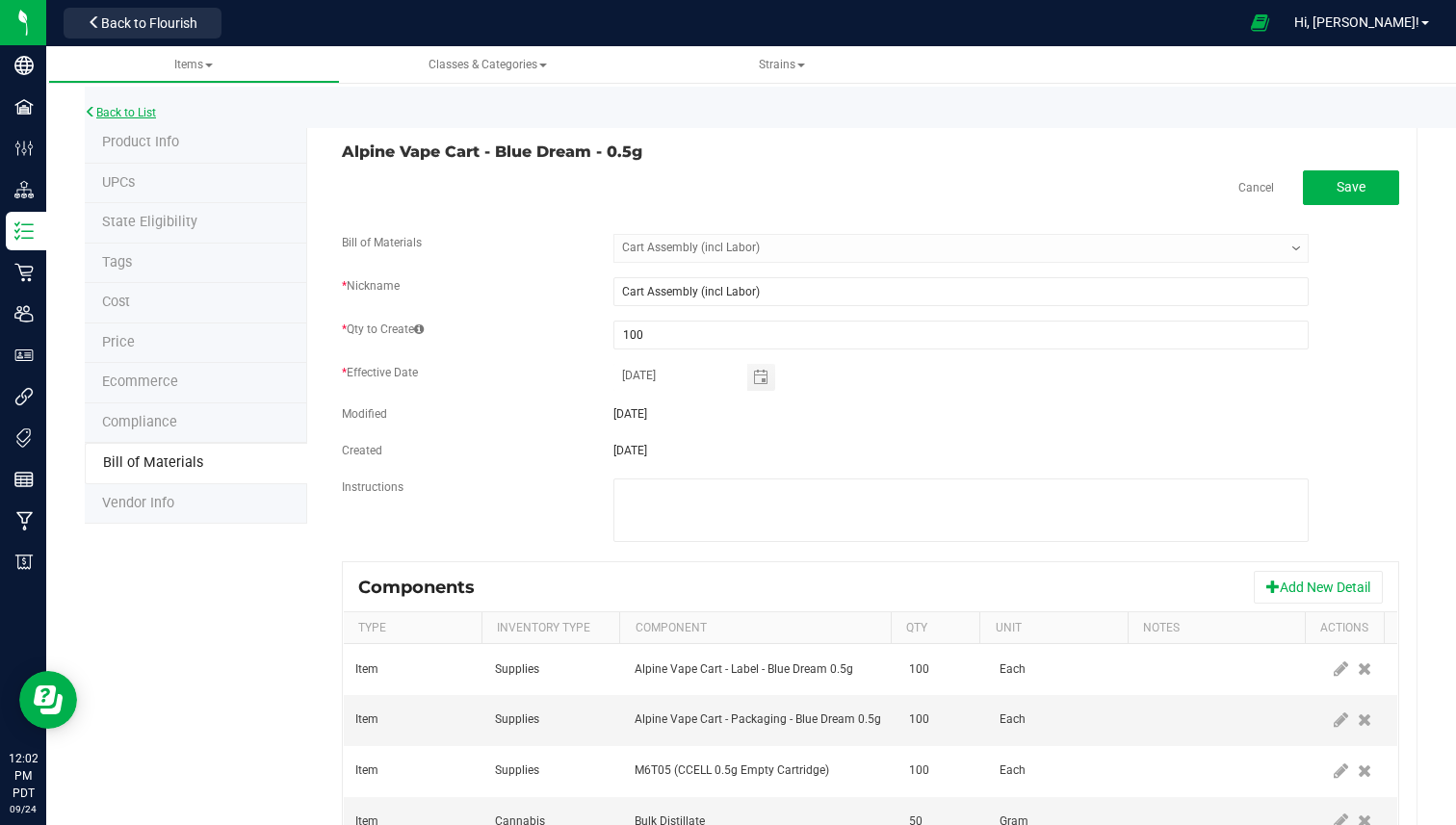
click at [144, 106] on link "Back to List" at bounding box center [121, 113] width 72 height 14
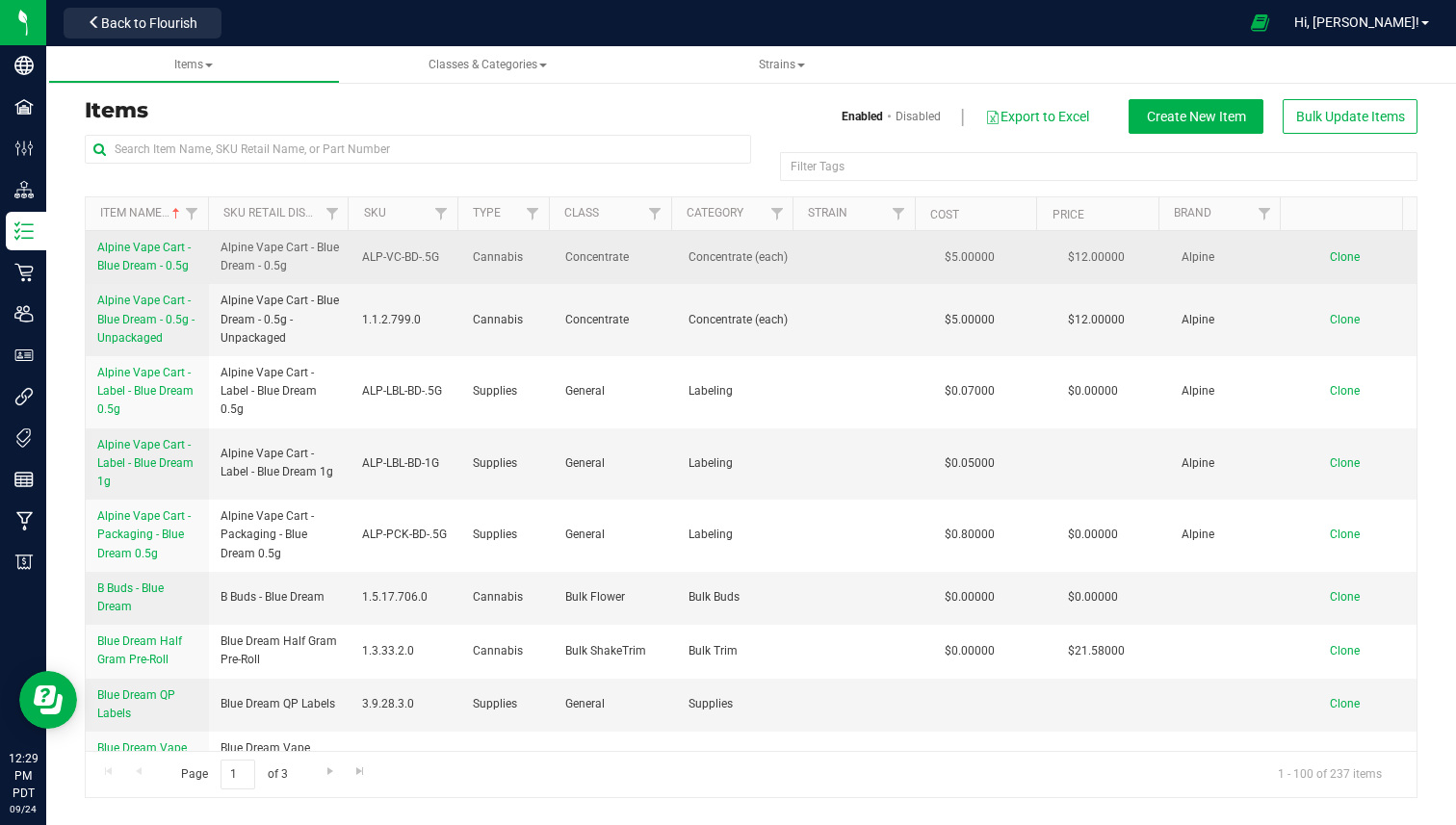
click at [167, 271] on span "Alpine Vape Cart - Blue Dream - 0.5g" at bounding box center [144, 256] width 94 height 32
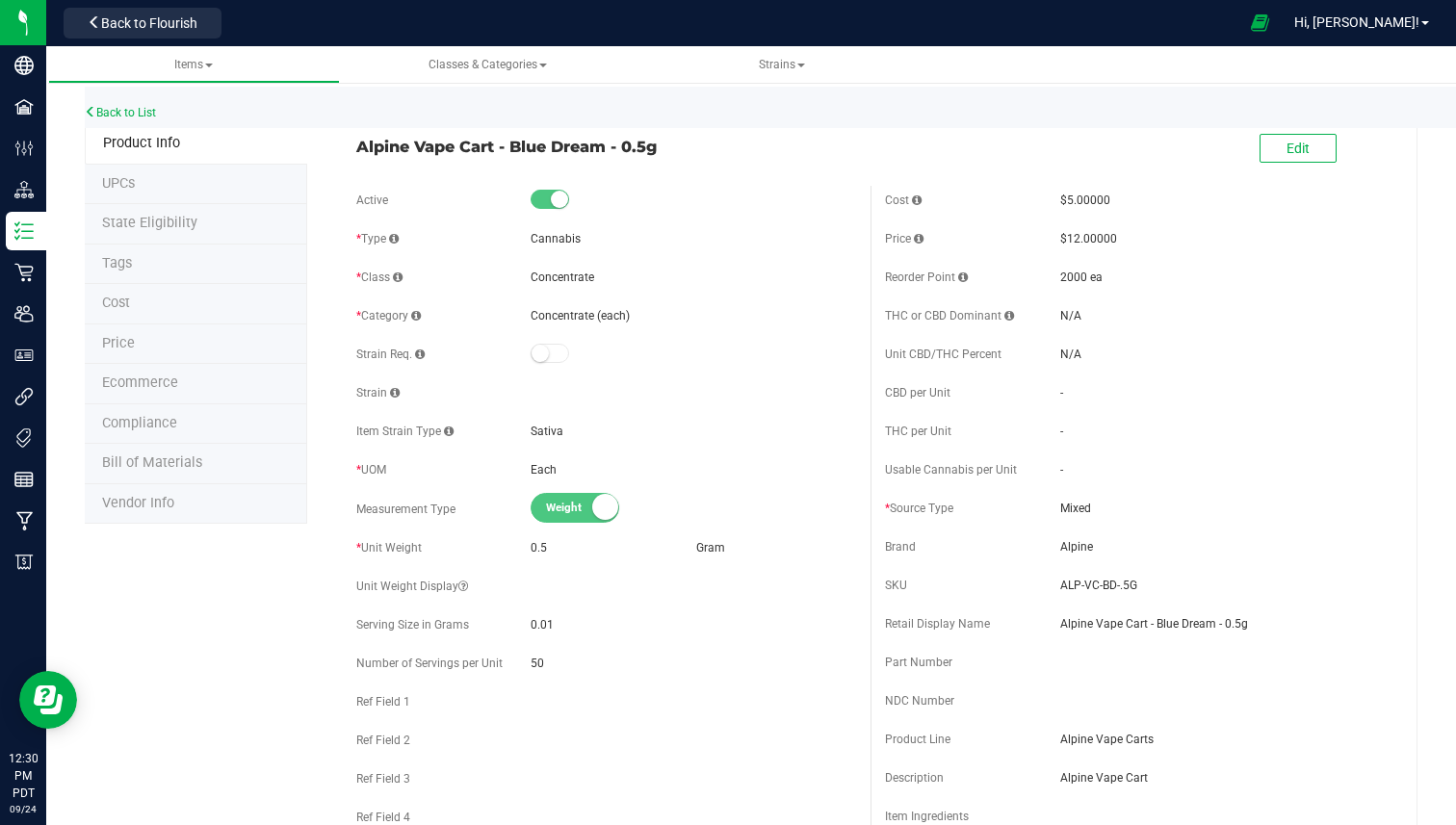
click at [224, 224] on li "State Eligibility" at bounding box center [196, 224] width 222 height 41
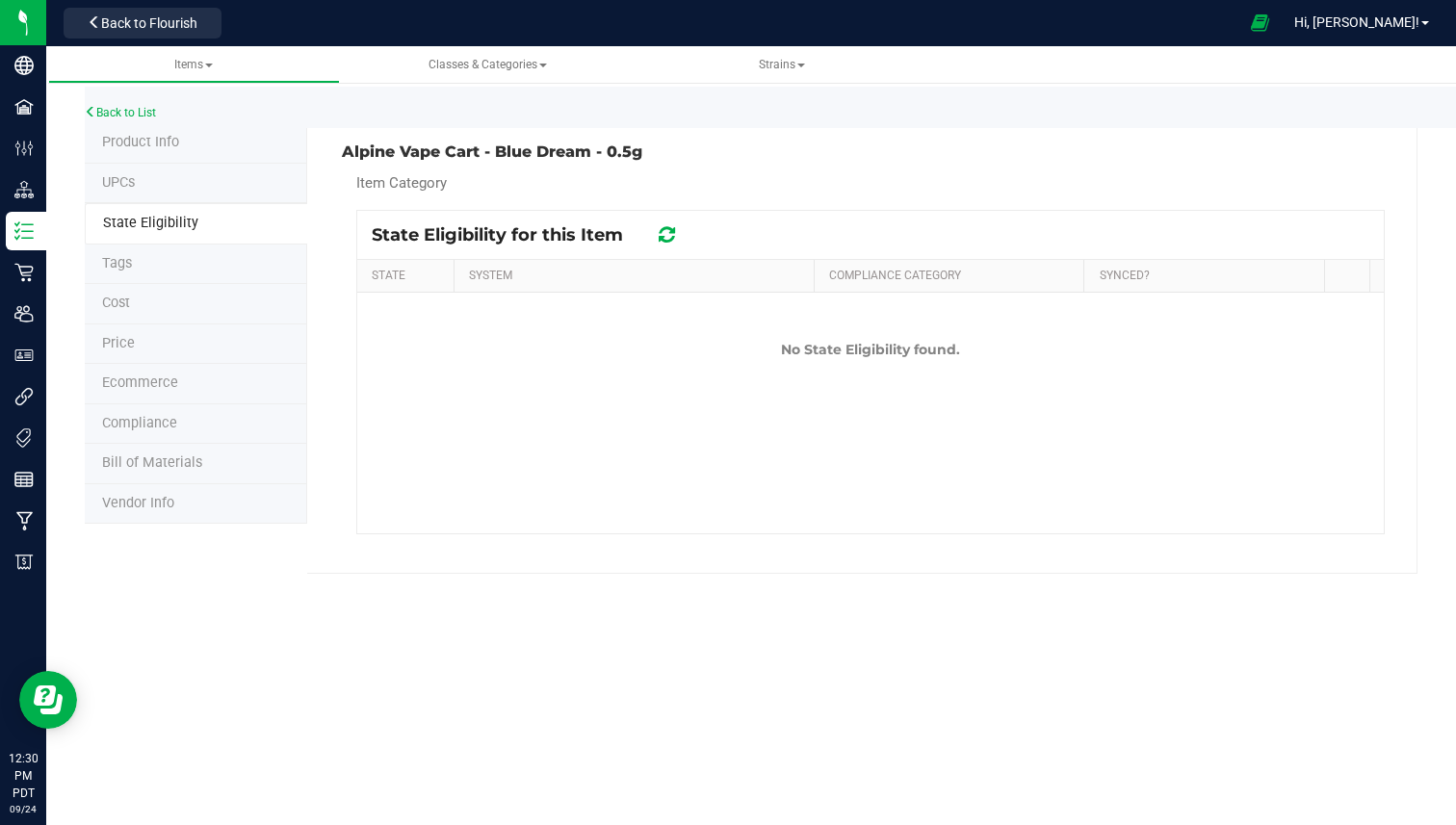
click at [208, 264] on li "Tags" at bounding box center [196, 265] width 222 height 41
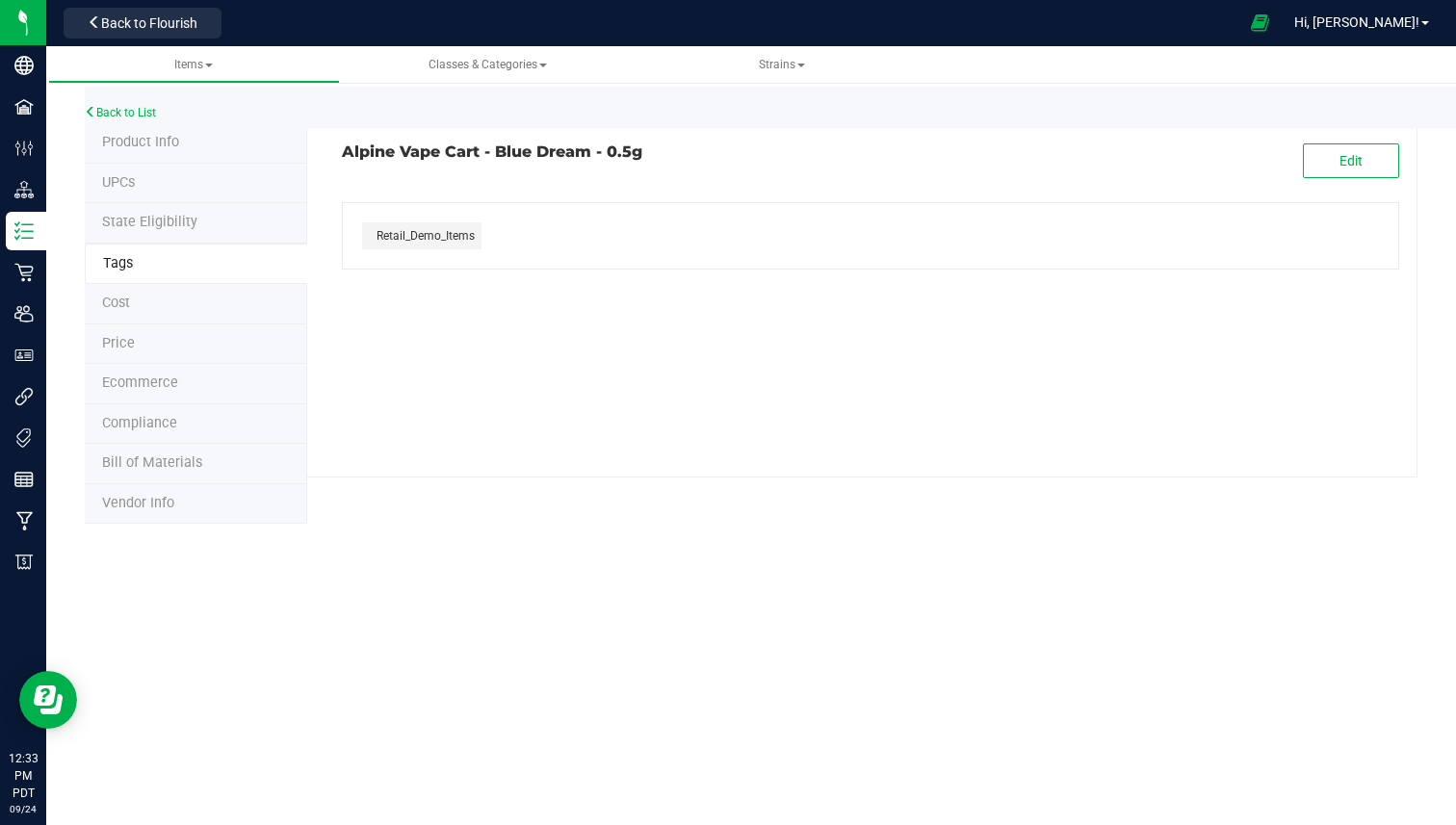
click at [190, 141] on li "Product Info" at bounding box center [196, 143] width 222 height 41
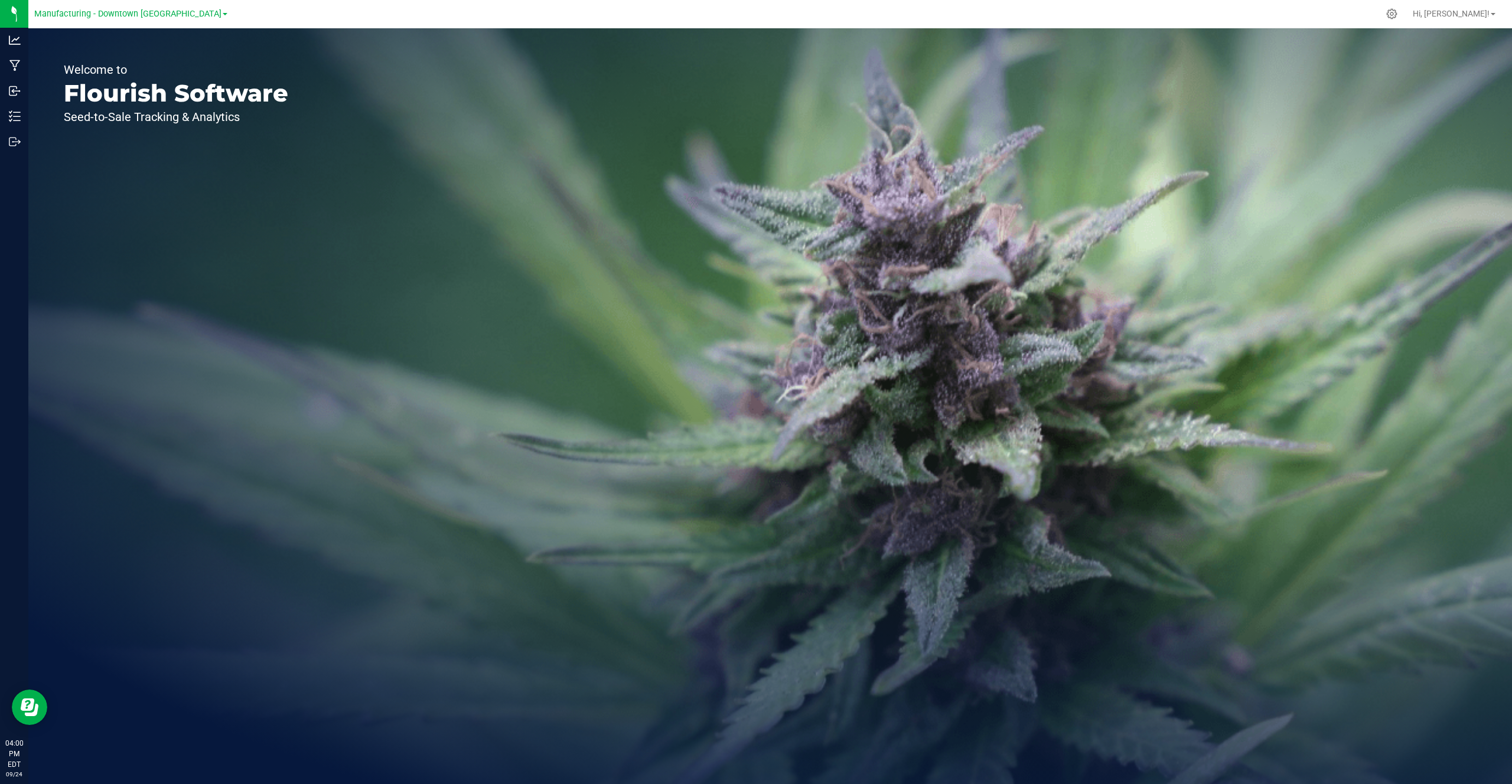
click at [124, 22] on div "Manufacturing - Downtown [GEOGRAPHIC_DATA]" at bounding box center [131, 14] width 193 height 18
click at [131, 14] on span "Manufacturing - Downtown [GEOGRAPHIC_DATA]" at bounding box center [128, 14] width 187 height 11
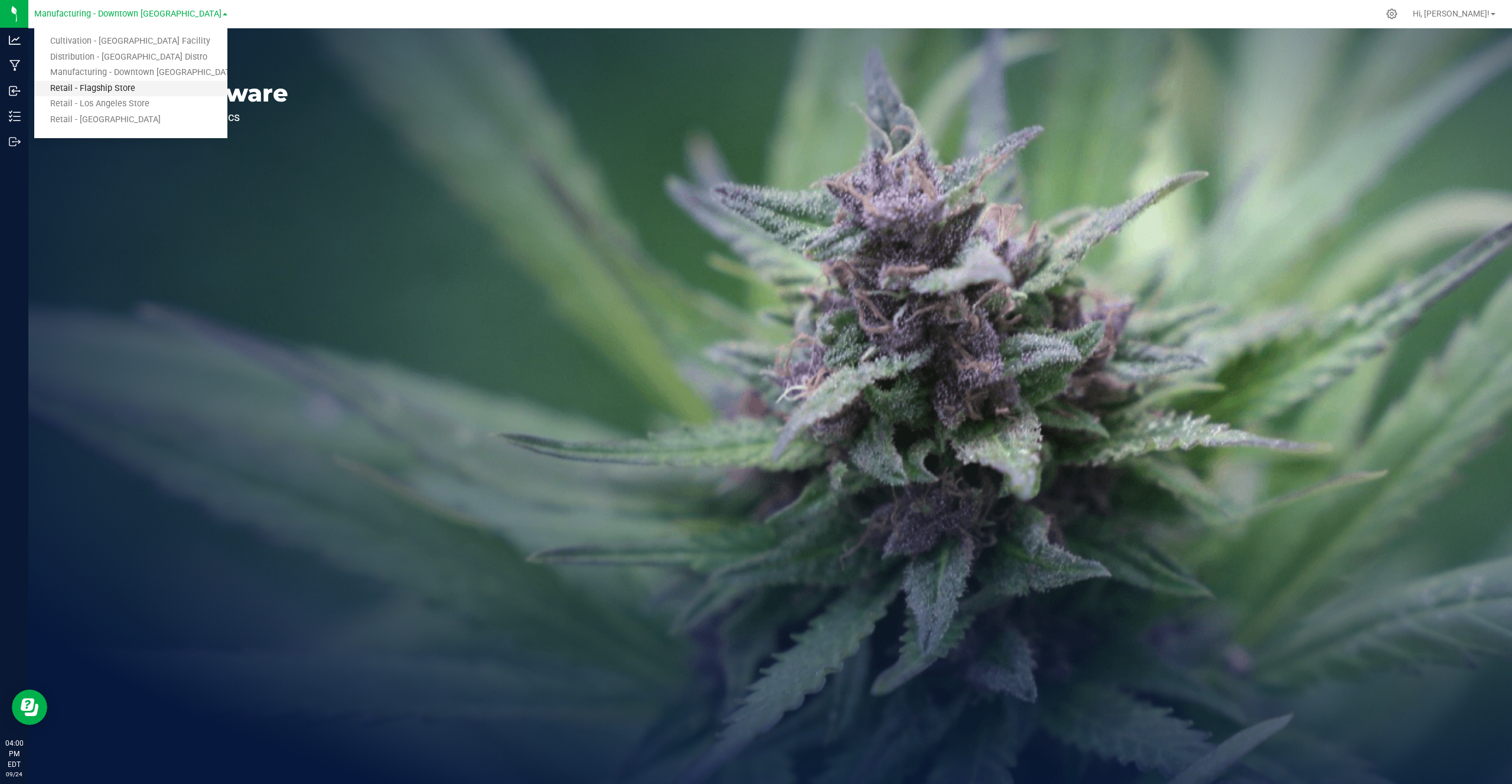
click at [97, 87] on link "Retail - Flagship Store" at bounding box center [131, 88] width 193 height 16
